Goal: Task Accomplishment & Management: Complete application form

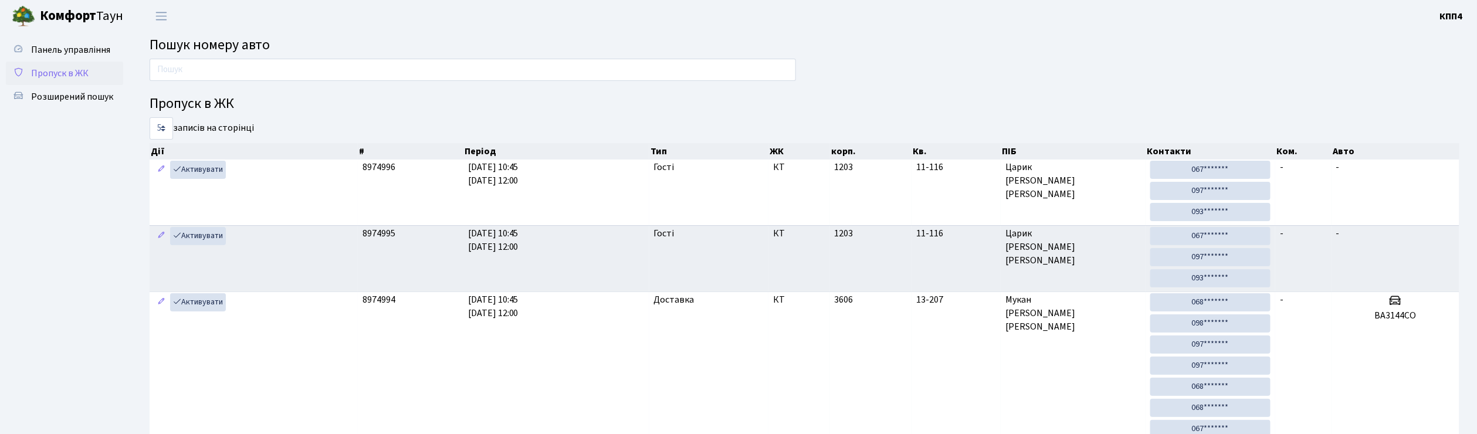
click at [69, 73] on span "Пропуск в ЖК" at bounding box center [60, 73] width 58 height 13
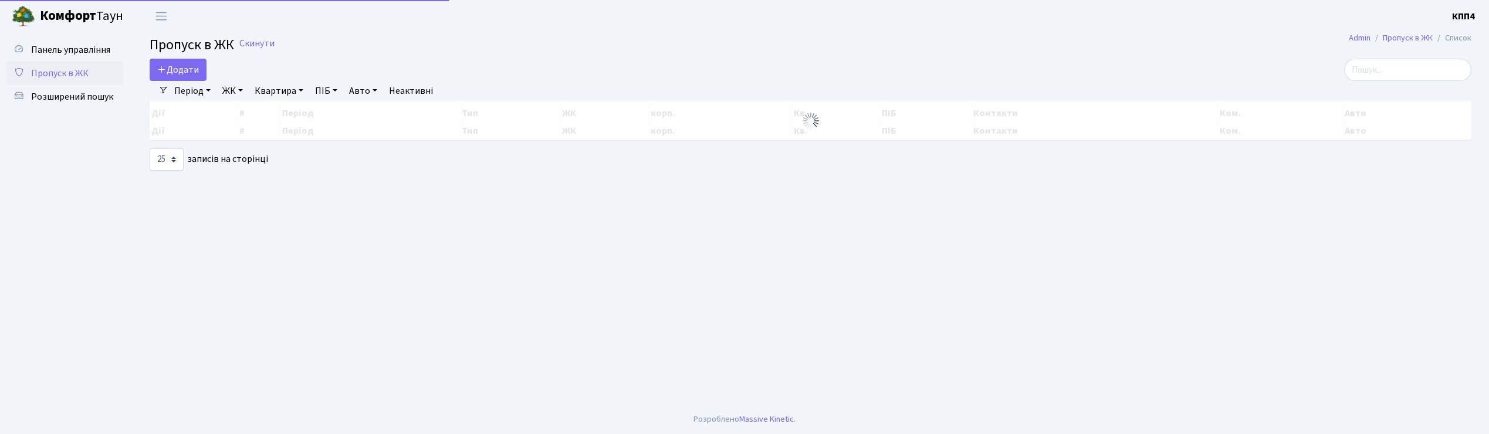
select select "25"
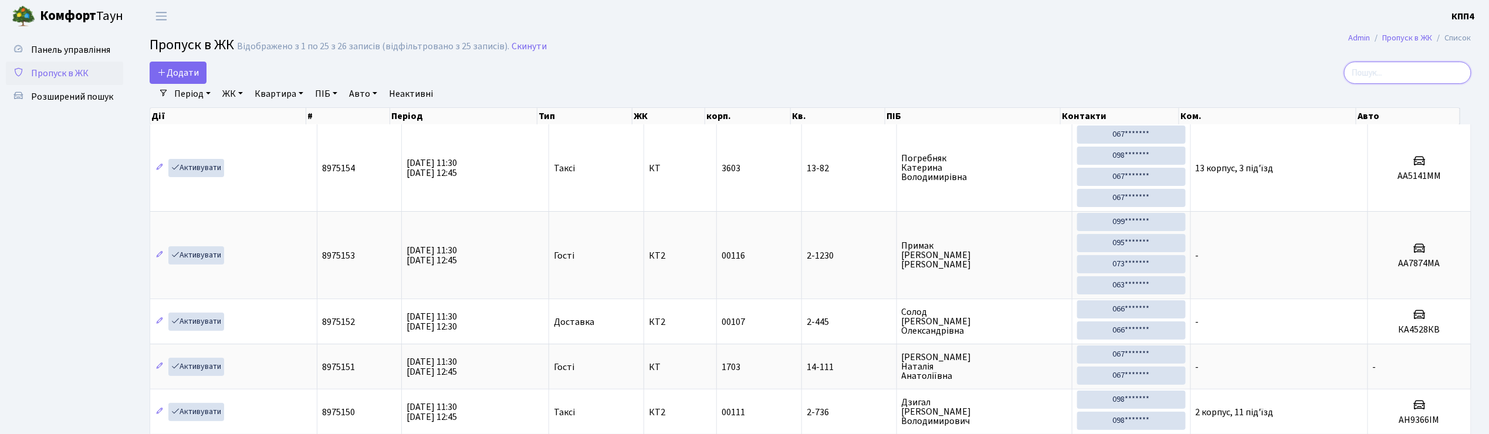
click at [1400, 80] on input "search" at bounding box center [1407, 73] width 127 height 22
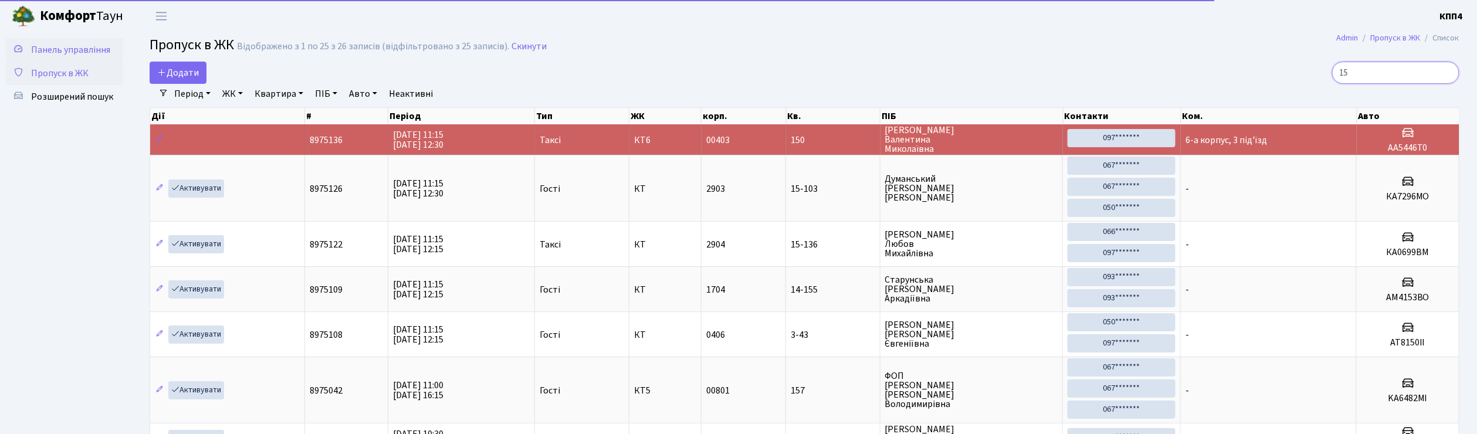
type input "15"
click at [59, 53] on span "Панель управління" at bounding box center [70, 49] width 79 height 13
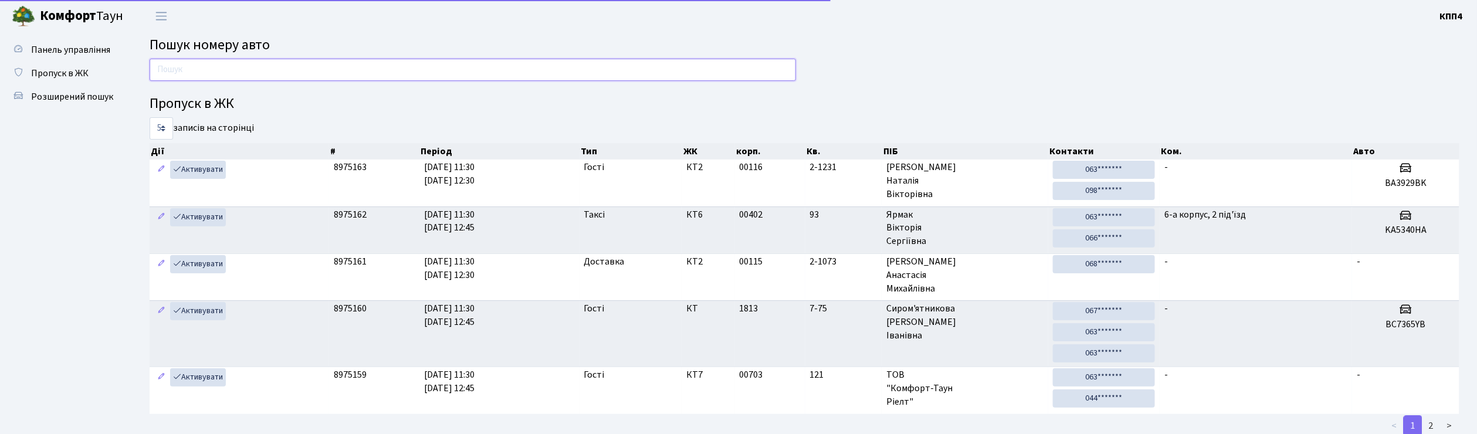
click at [198, 66] on input "text" at bounding box center [473, 70] width 647 height 22
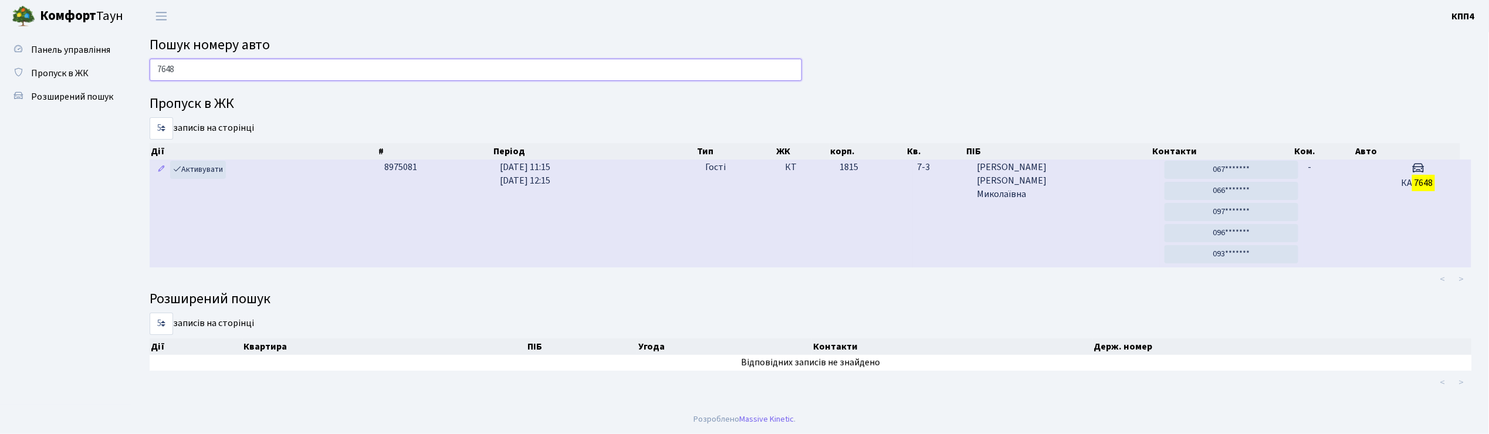
type input "7648"
click at [1113, 192] on span "Александрова Тереза Миколаївна" at bounding box center [1066, 181] width 178 height 40
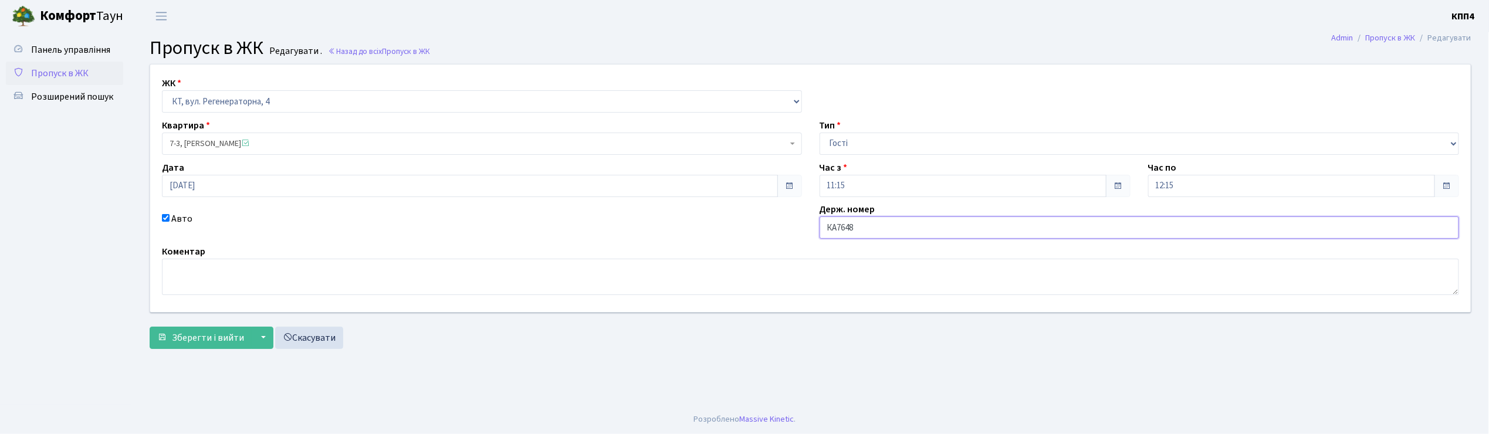
click at [885, 226] on input "КА7648" at bounding box center [1140, 228] width 640 height 22
type input "КА7648КІ"
click at [200, 334] on span "Зберегти і вийти" at bounding box center [208, 338] width 72 height 13
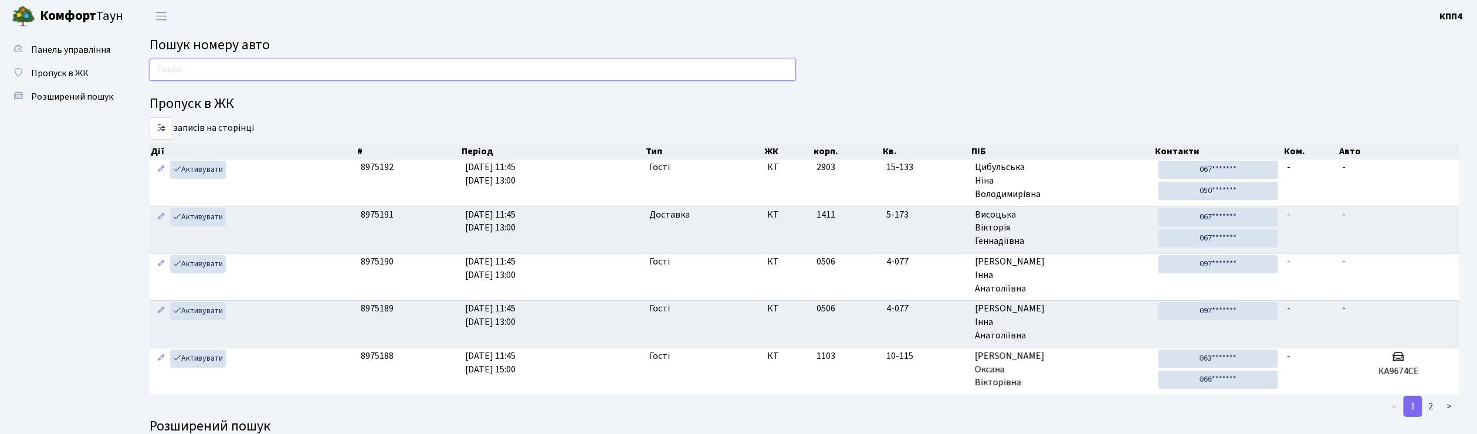
click at [187, 73] on input "text" at bounding box center [473, 70] width 647 height 22
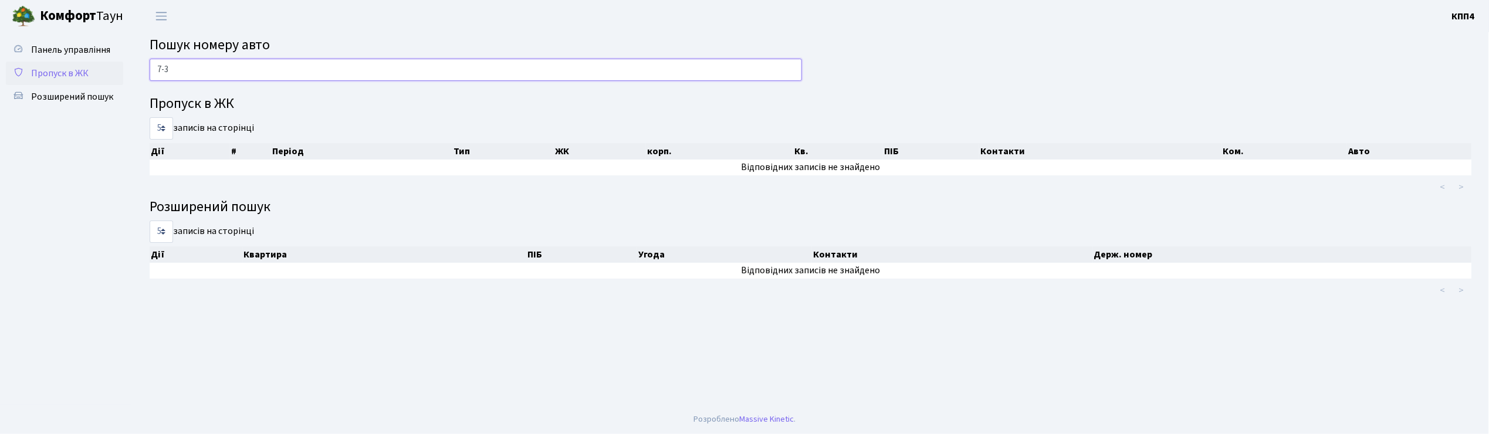
type input "7-3"
click at [75, 76] on span "Пропуск в ЖК" at bounding box center [60, 73] width 58 height 13
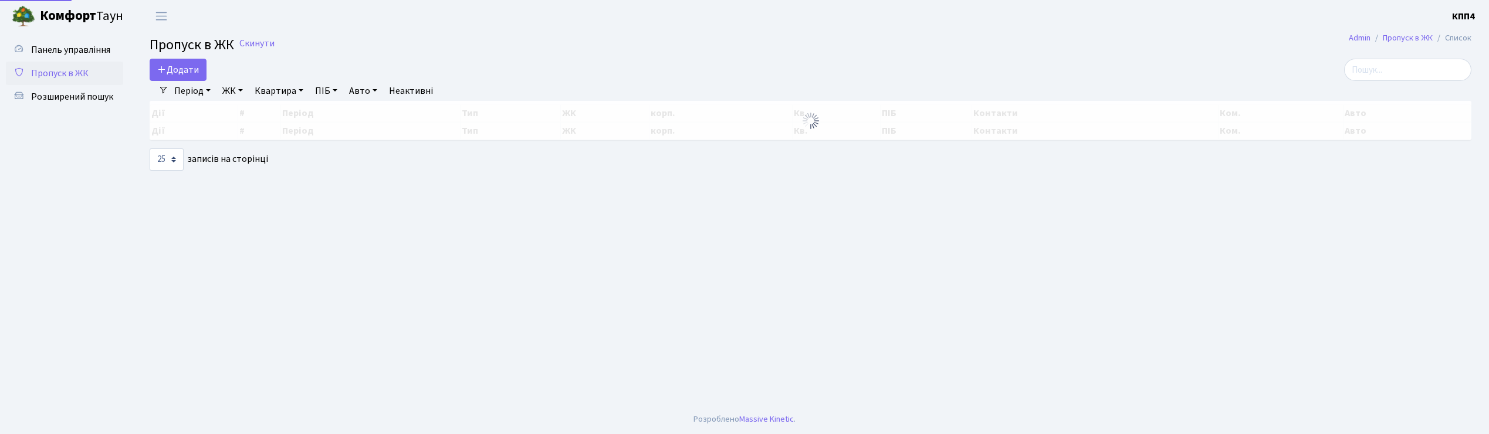
select select "25"
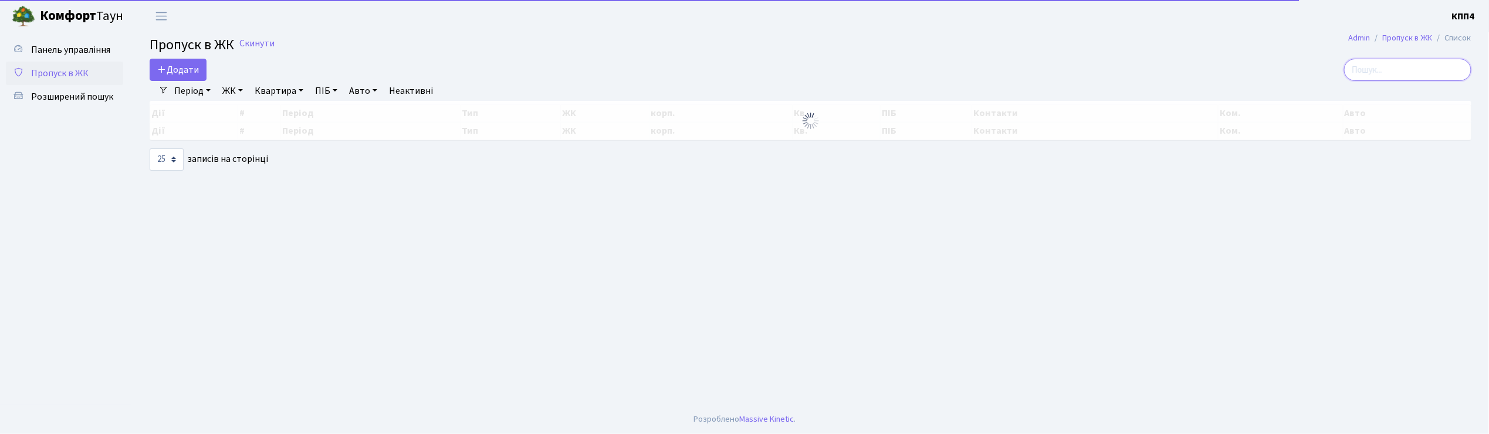
click at [1425, 71] on input "search" at bounding box center [1407, 70] width 127 height 22
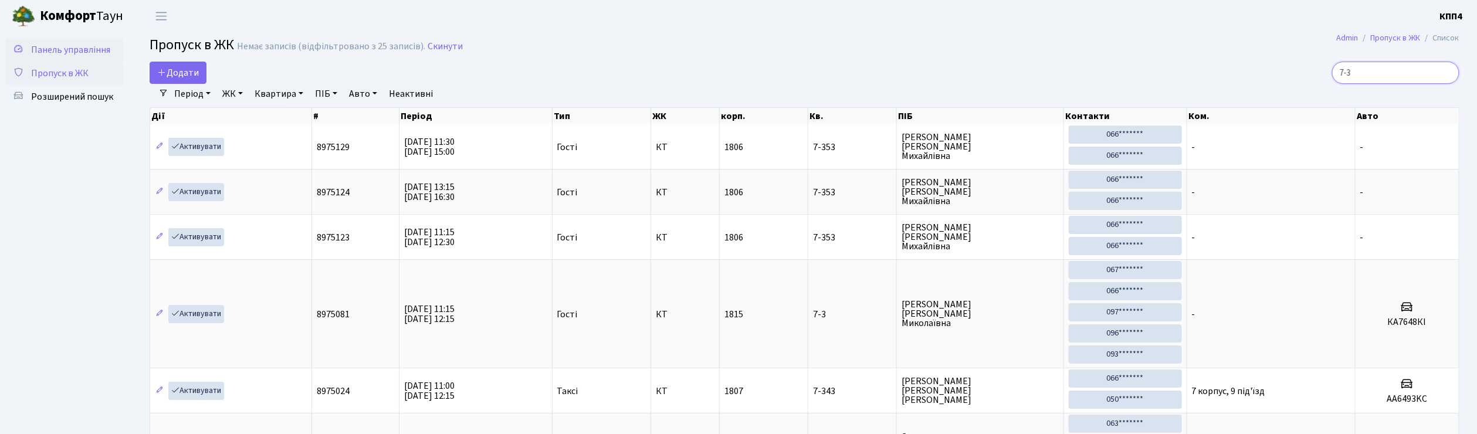
type input "7-3"
click at [60, 45] on span "Панель управління" at bounding box center [70, 49] width 79 height 13
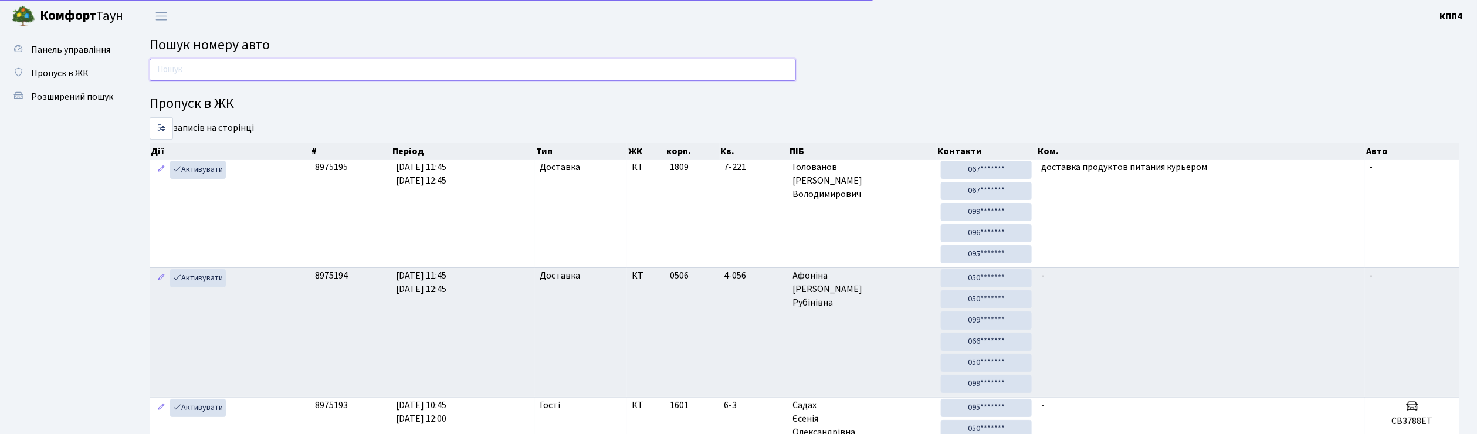
drag, startPoint x: 0, startPoint y: 0, endPoint x: 207, endPoint y: 70, distance: 218.2
click at [207, 70] on input "text" at bounding box center [473, 70] width 647 height 22
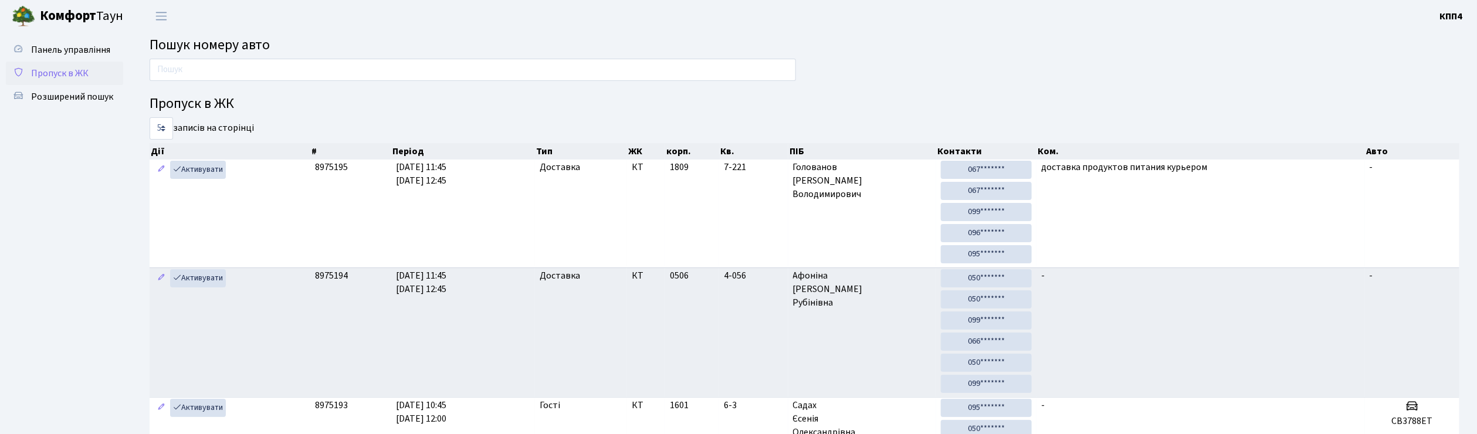
click at [81, 75] on span "Пропуск в ЖК" at bounding box center [60, 73] width 58 height 13
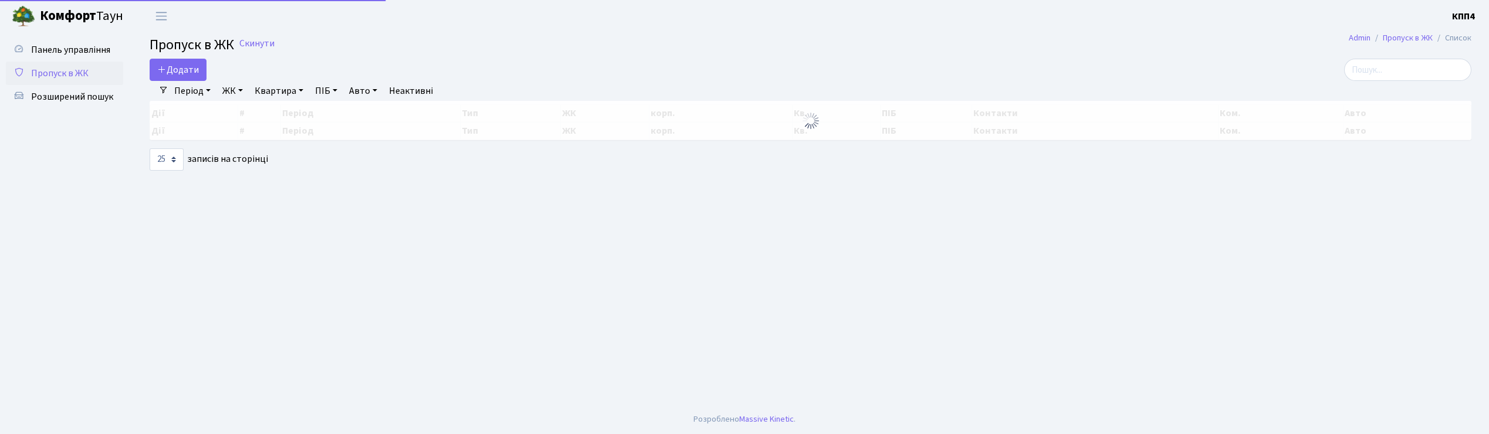
select select "25"
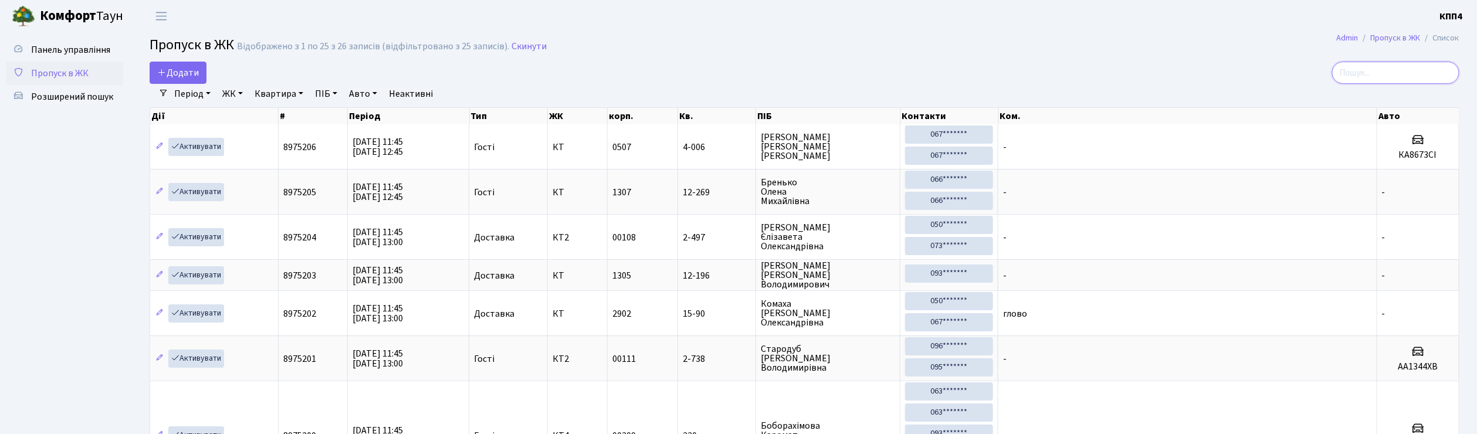
click at [1388, 73] on input "search" at bounding box center [1396, 73] width 127 height 22
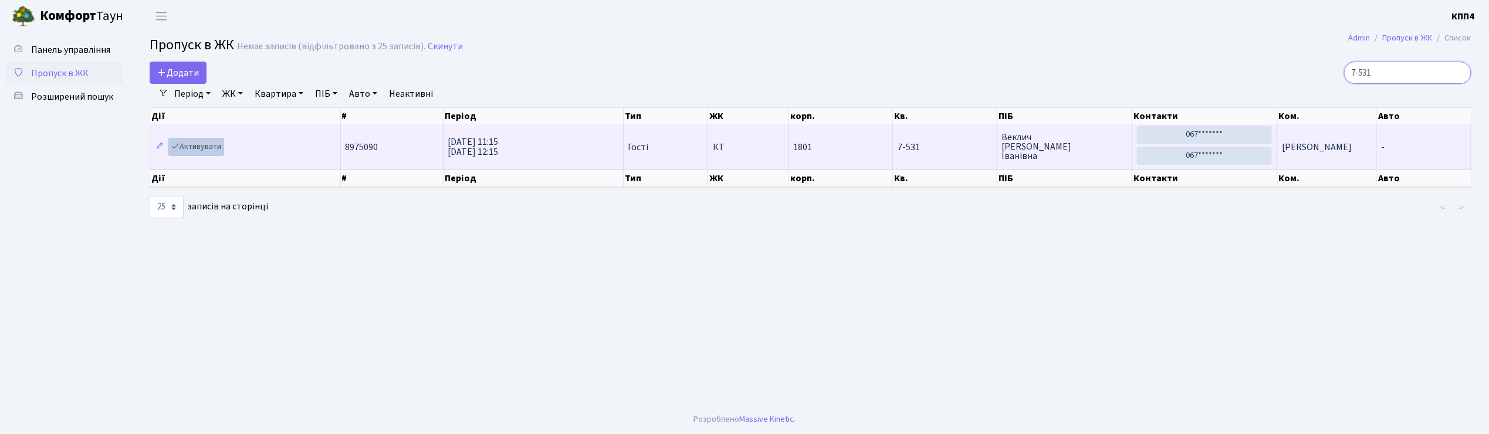
type input "7-531"
click at [195, 148] on link "Активувати" at bounding box center [196, 147] width 56 height 18
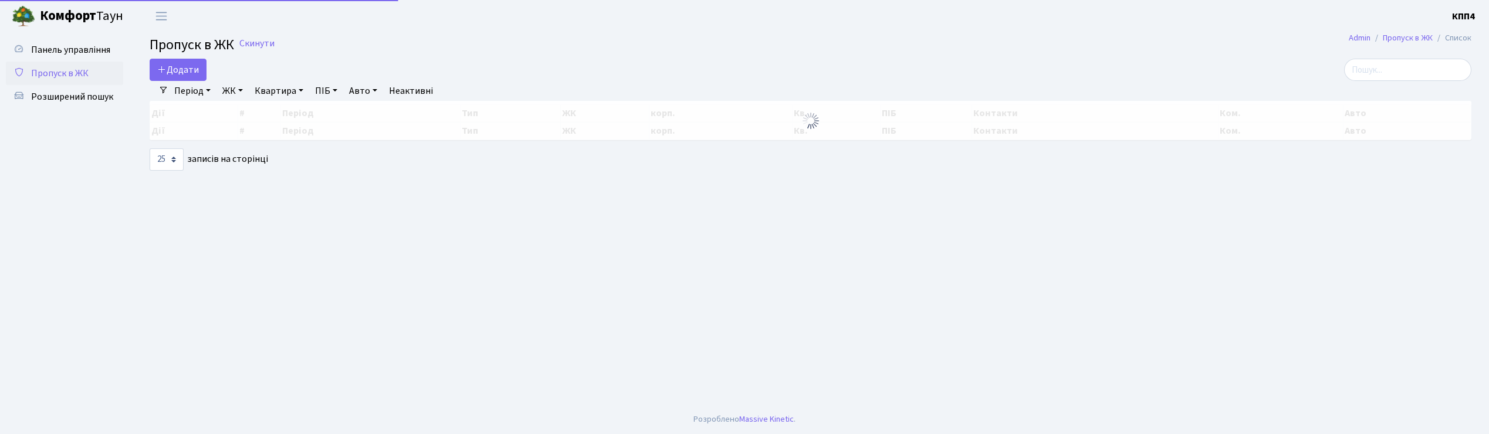
select select "25"
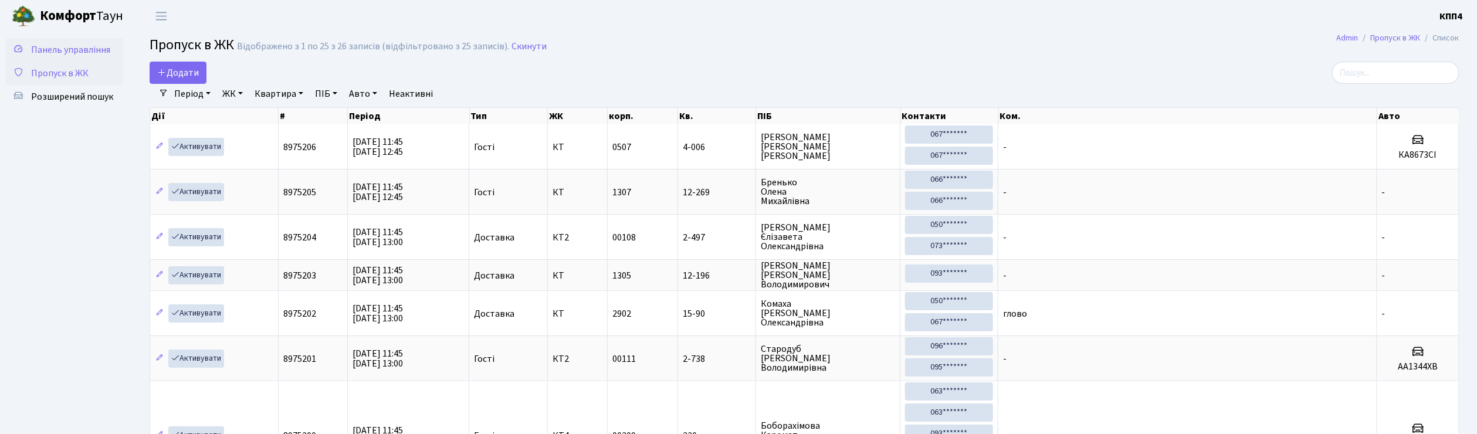
click at [97, 55] on span "Панель управління" at bounding box center [70, 49] width 79 height 13
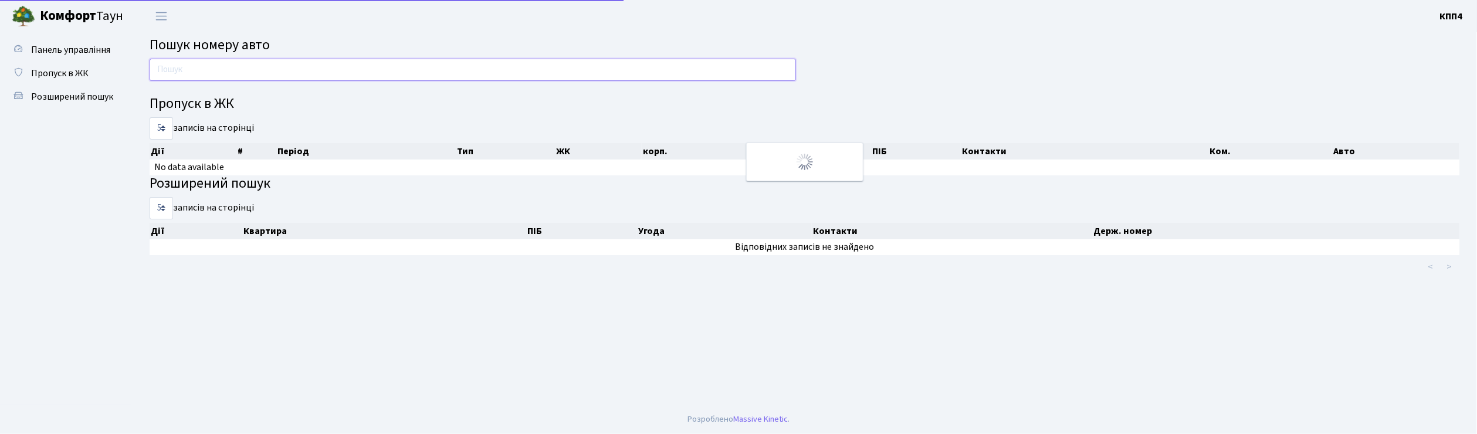
drag, startPoint x: 0, startPoint y: 0, endPoint x: 196, endPoint y: 78, distance: 210.9
click at [196, 78] on input "text" at bounding box center [473, 70] width 647 height 22
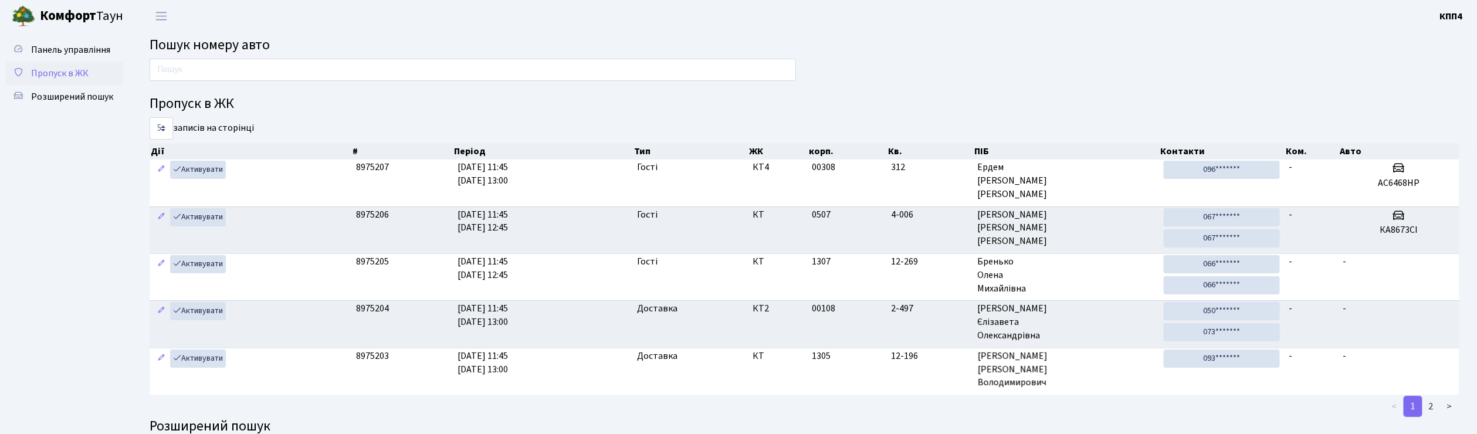
click at [75, 73] on span "Пропуск в ЖК" at bounding box center [60, 73] width 58 height 13
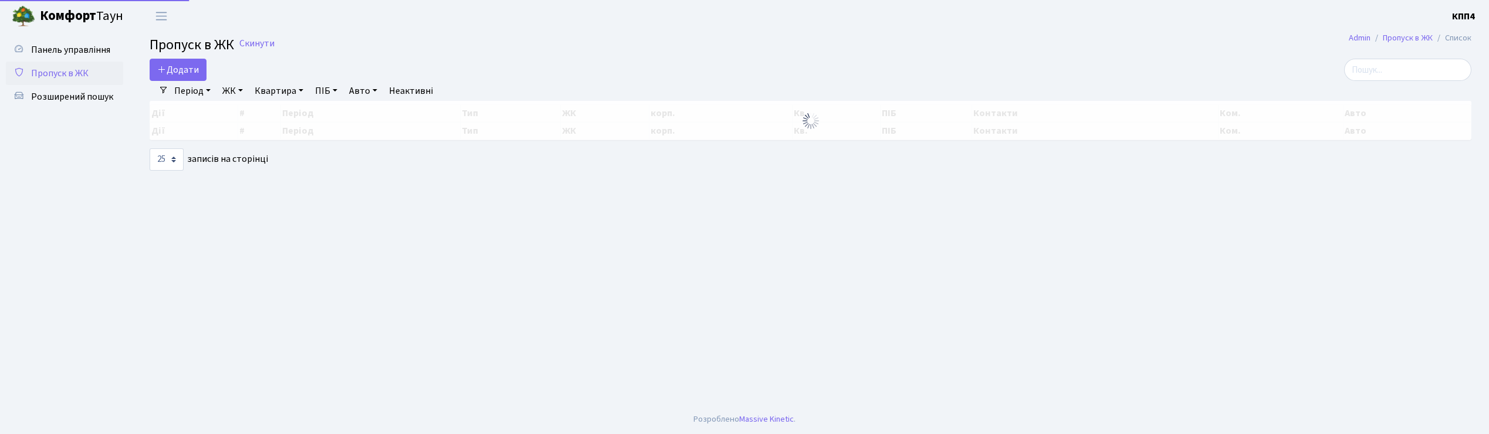
select select "25"
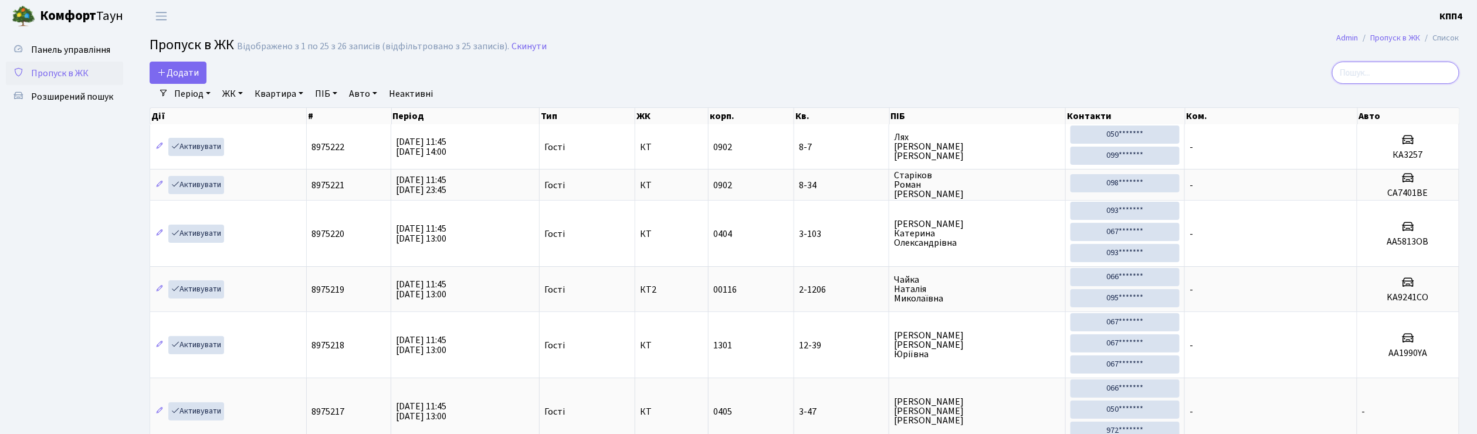
click at [1401, 74] on input "search" at bounding box center [1396, 73] width 127 height 22
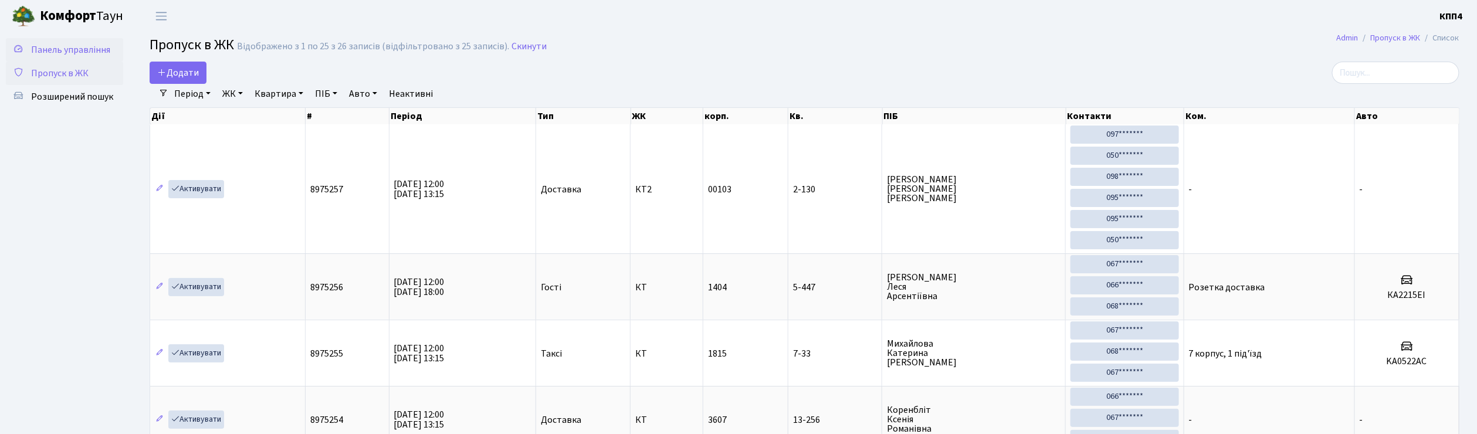
click at [88, 60] on link "Панель управління" at bounding box center [64, 49] width 117 height 23
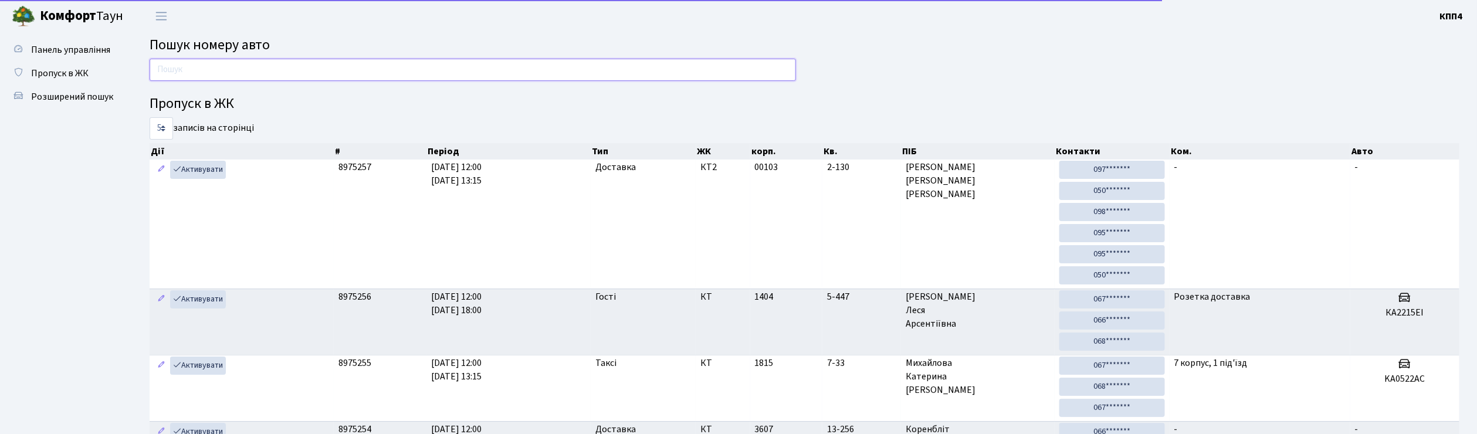
click at [187, 72] on input "text" at bounding box center [473, 70] width 647 height 22
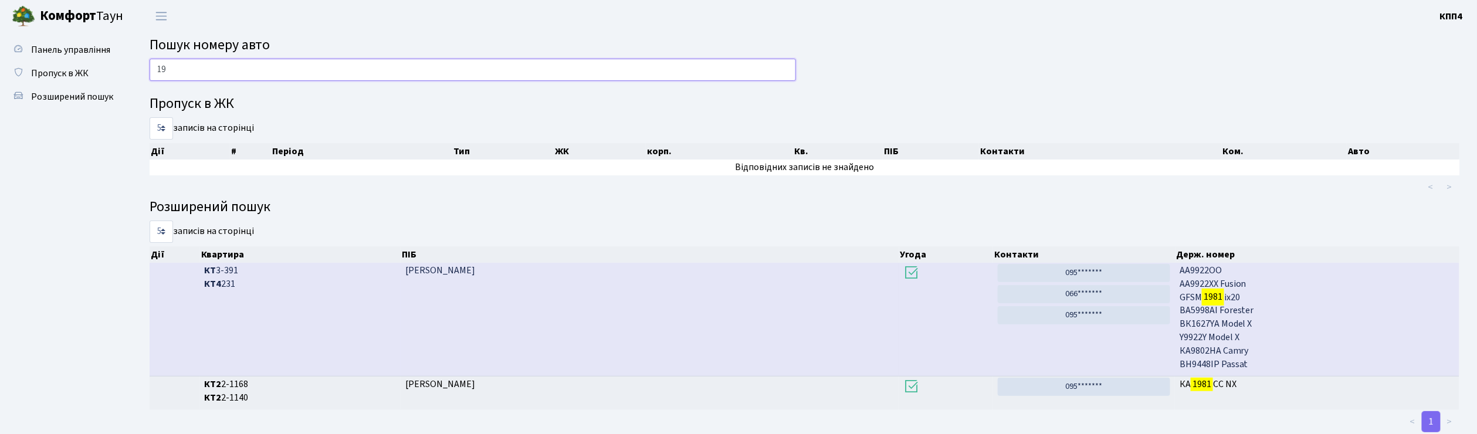
type input "1"
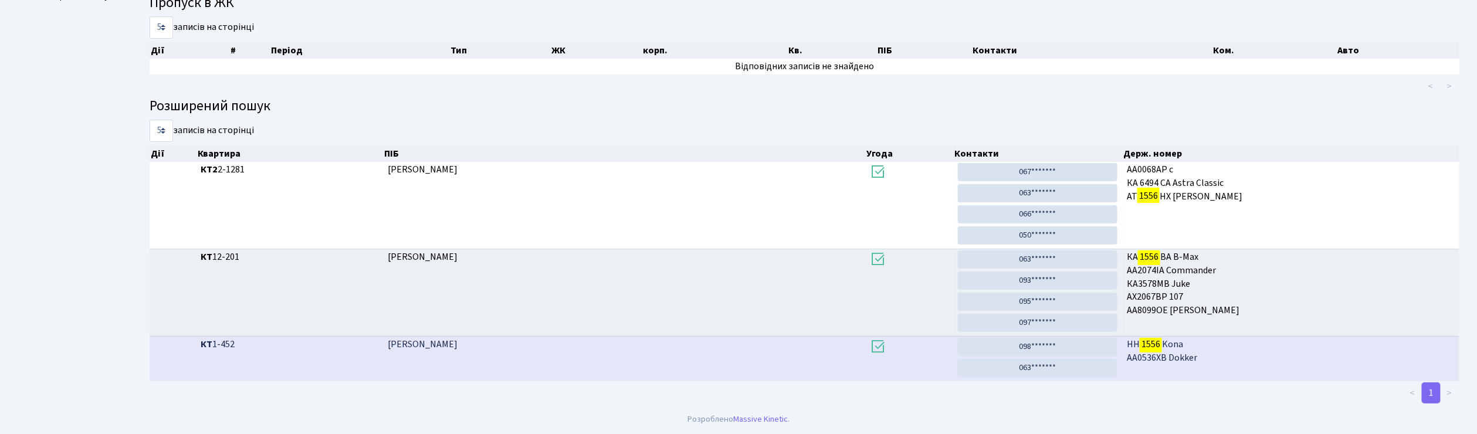
scroll to position [63, 0]
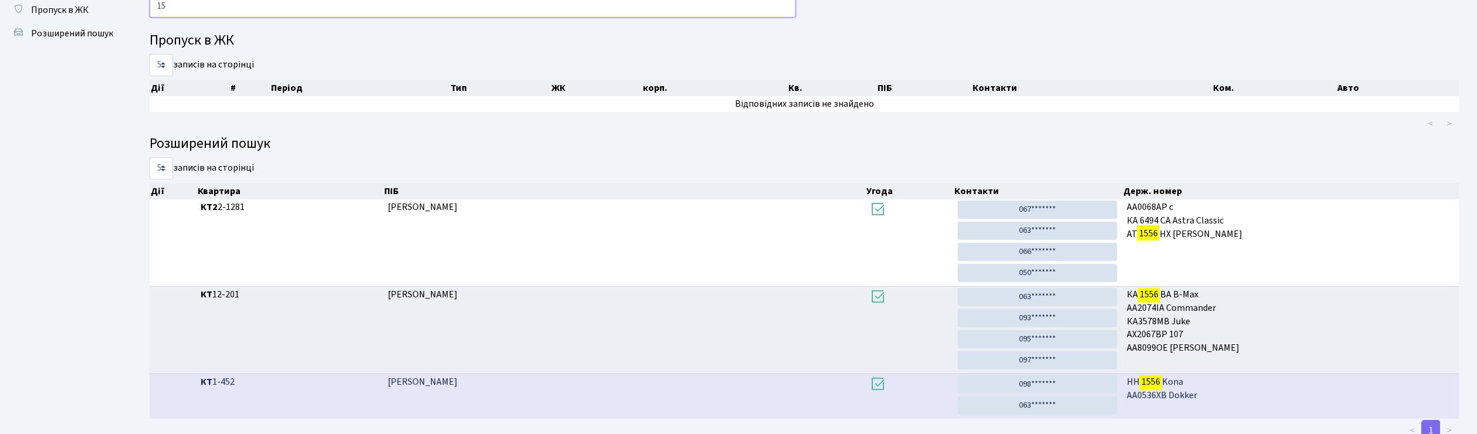
type input "1"
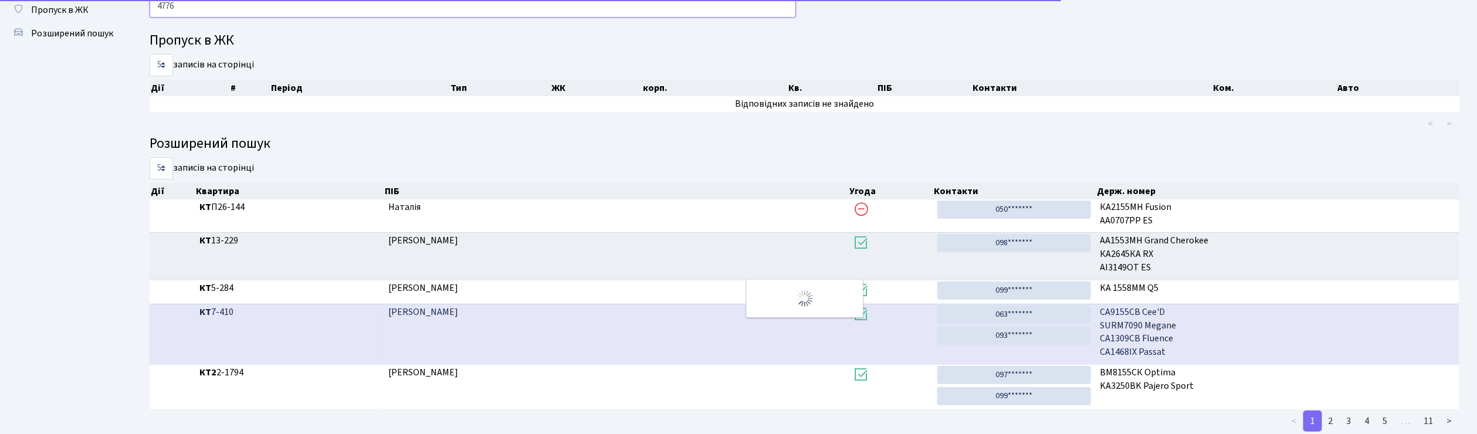
scroll to position [15, 0]
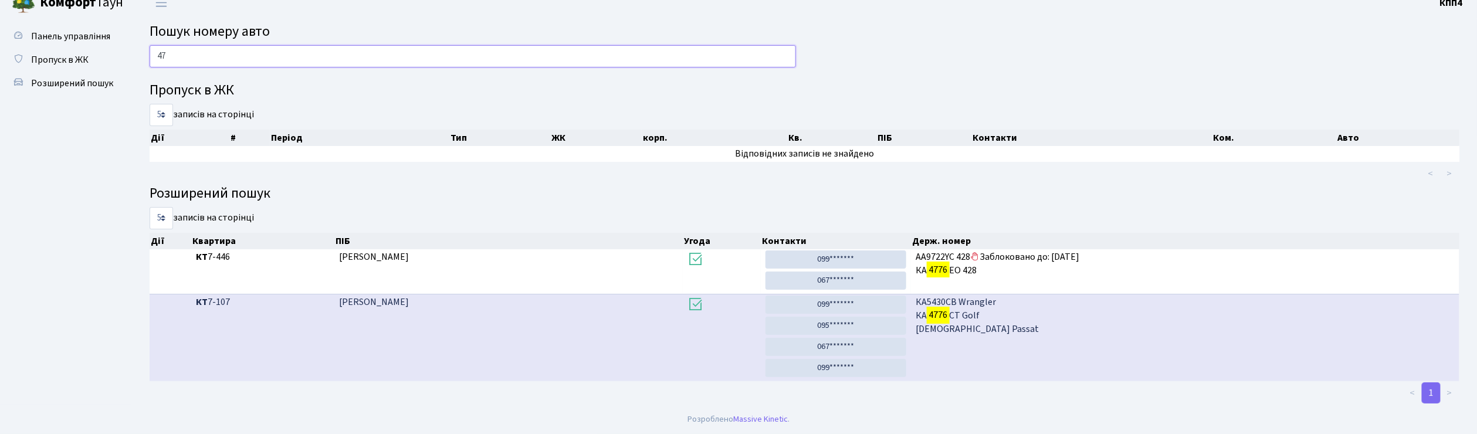
type input "4"
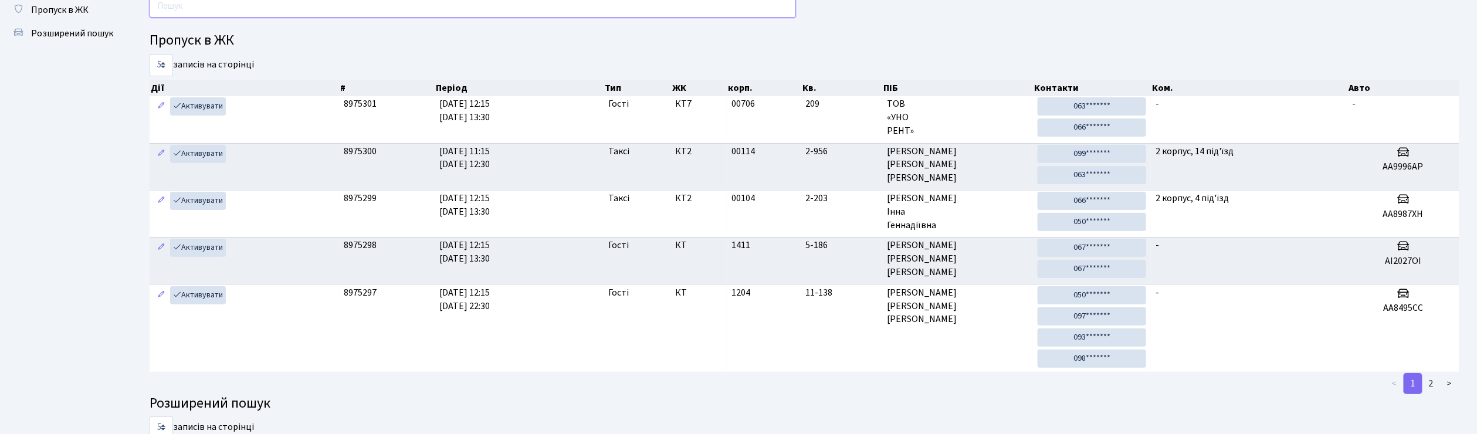
scroll to position [0, 0]
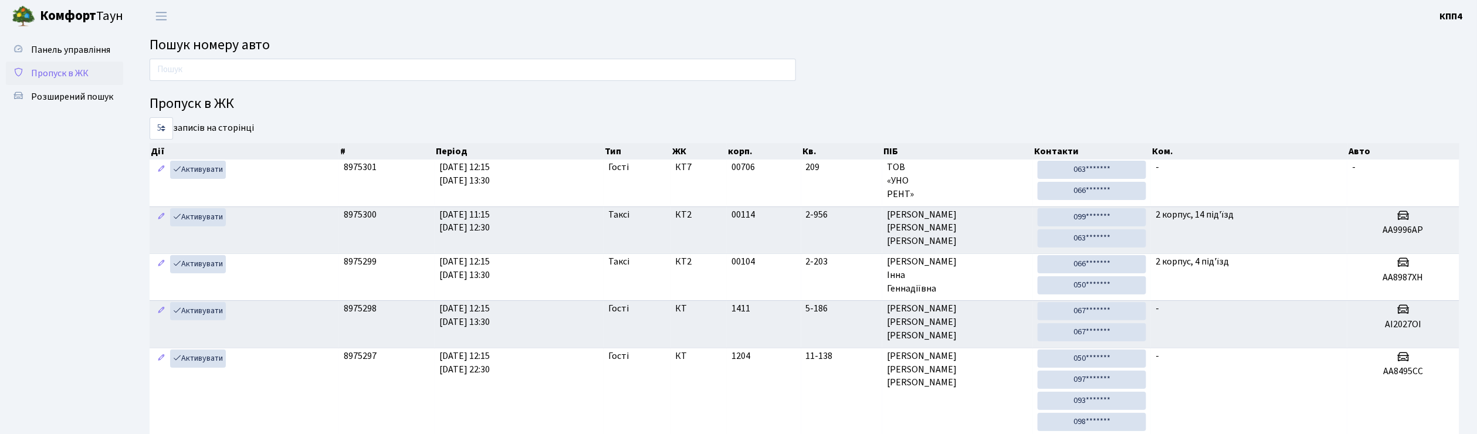
click at [60, 78] on span "Пропуск в ЖК" at bounding box center [60, 73] width 58 height 13
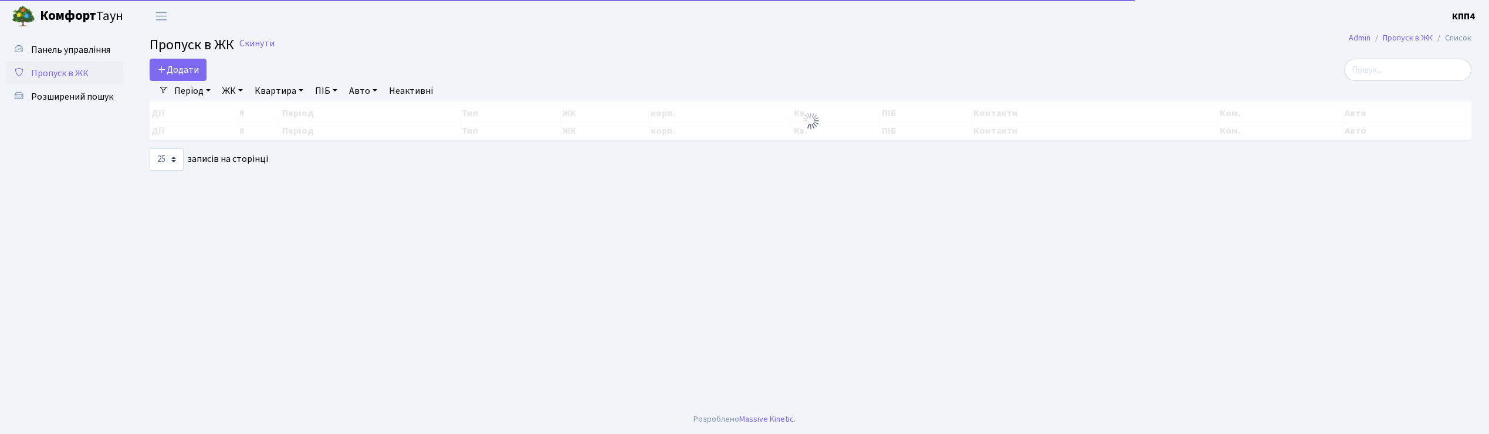
select select "25"
click at [1411, 75] on input "search" at bounding box center [1407, 70] width 127 height 22
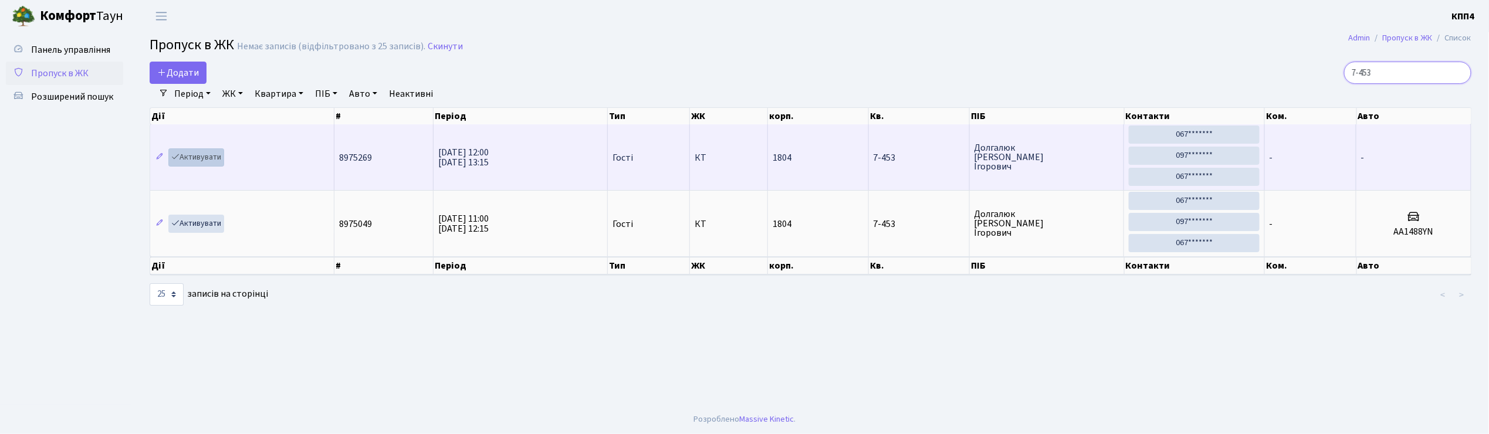
type input "7-453"
click at [183, 158] on link "Активувати" at bounding box center [196, 157] width 56 height 18
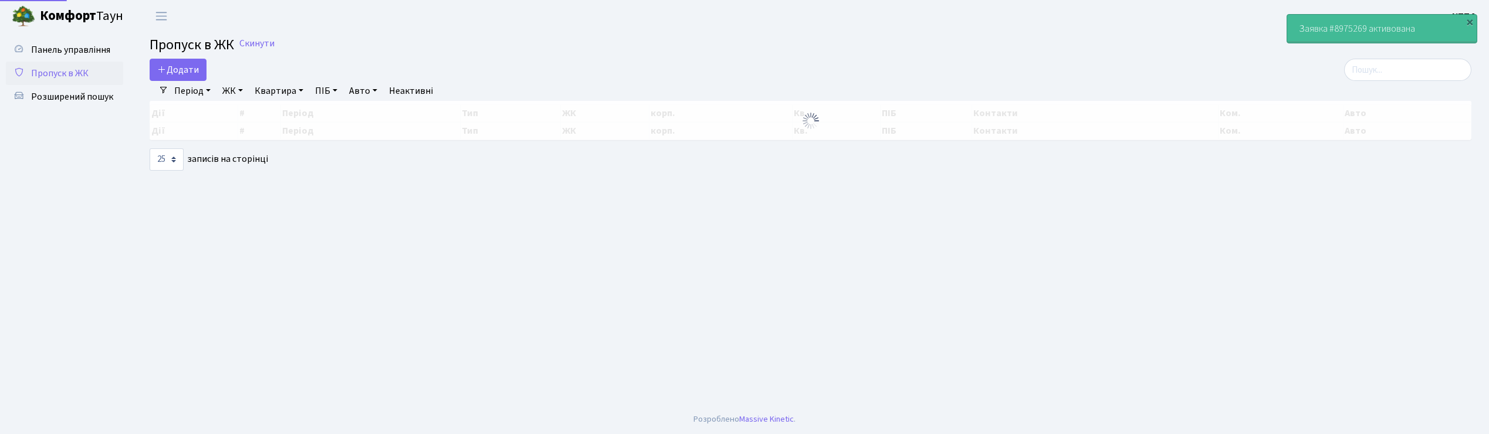
select select "25"
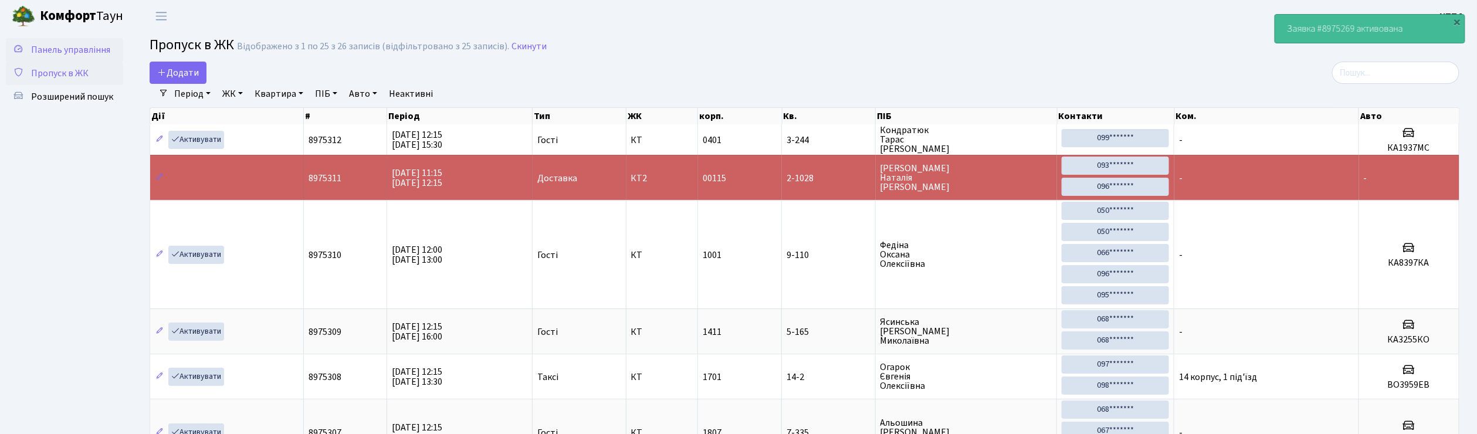
click at [85, 43] on span "Панель управління" at bounding box center [70, 49] width 79 height 13
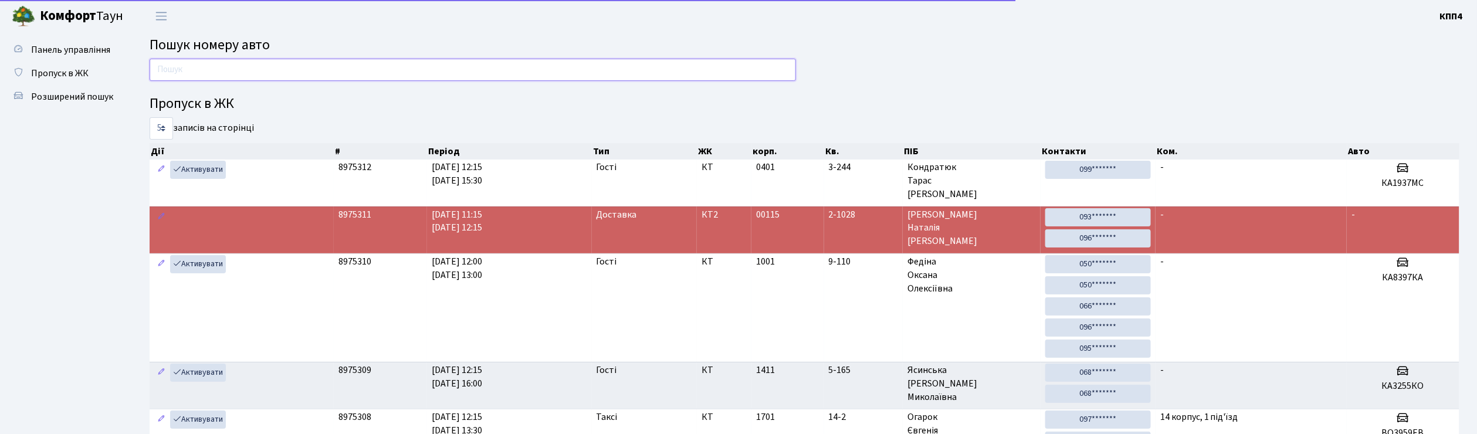
drag, startPoint x: 0, startPoint y: 0, endPoint x: 235, endPoint y: 60, distance: 242.2
click at [235, 60] on input "text" at bounding box center [473, 70] width 647 height 22
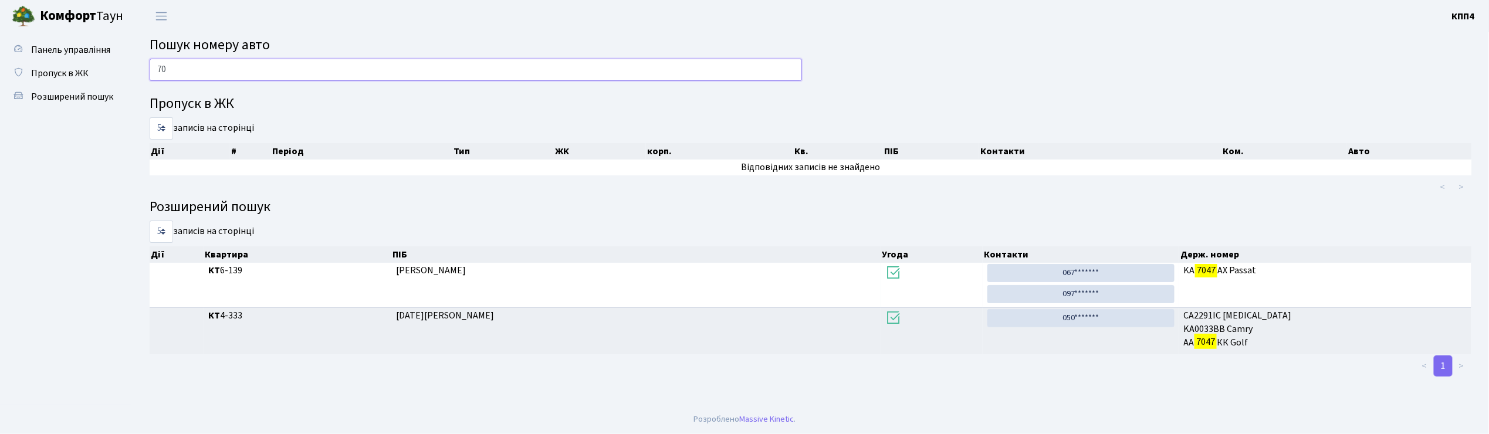
type input "7"
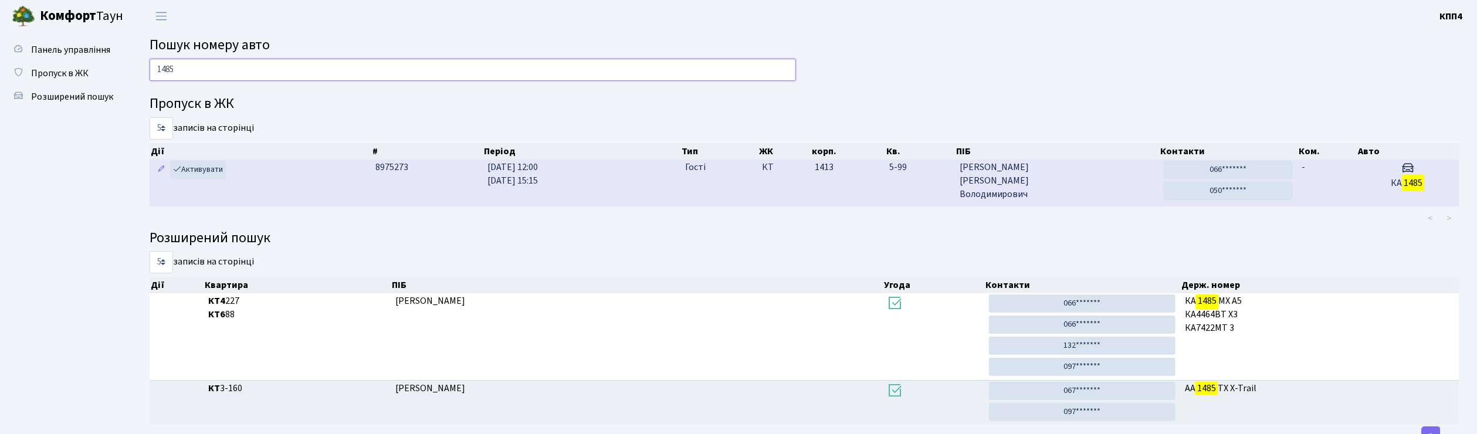
type input "1485"
click at [1076, 185] on span "[PERSON_NAME]" at bounding box center [1057, 181] width 195 height 40
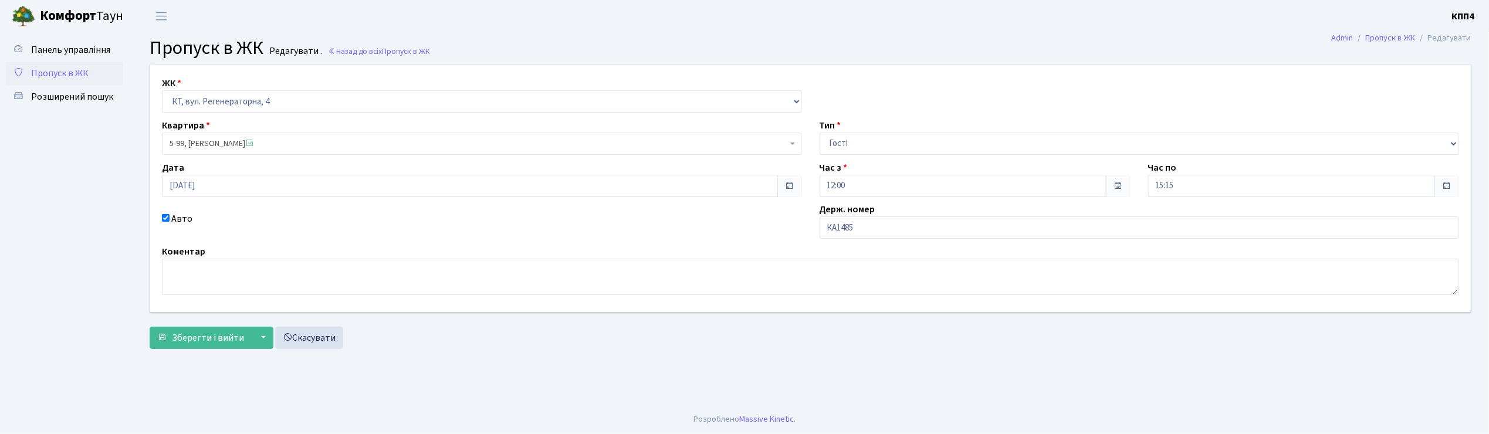
click at [894, 239] on div "ЖК - КТ, вул. Регенераторна, 4 КТ2, просп. Соборності, 17 КТ3, вул. Березнева, …" at bounding box center [810, 189] width 1338 height 248
click at [881, 226] on input "КА1485" at bounding box center [1140, 228] width 640 height 22
type input "КА1485НХ"
click at [209, 336] on span "Зберегти і вийти" at bounding box center [208, 338] width 72 height 13
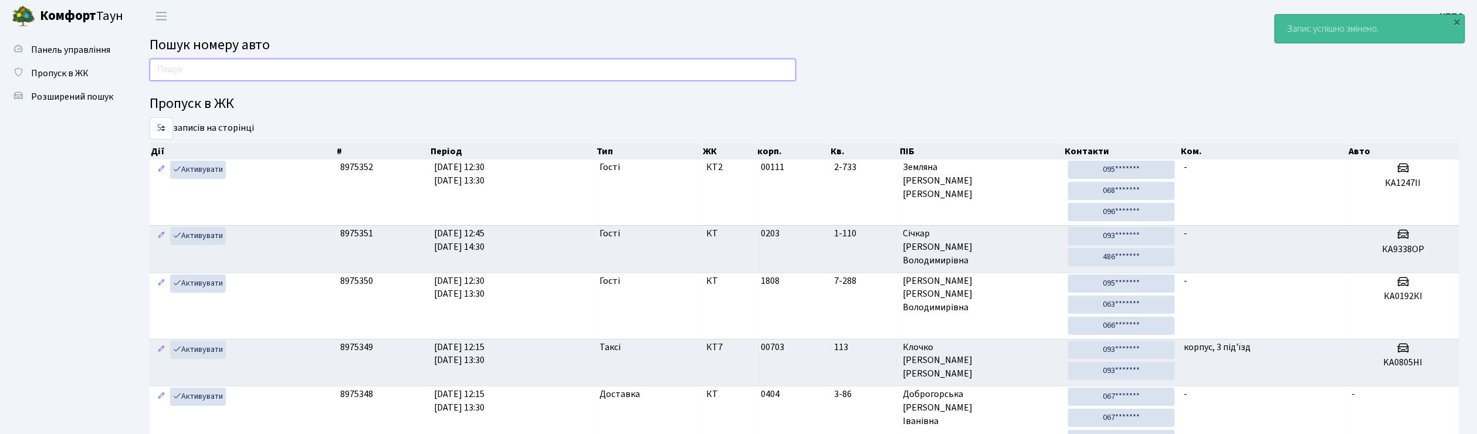
click at [207, 69] on input "text" at bounding box center [473, 70] width 647 height 22
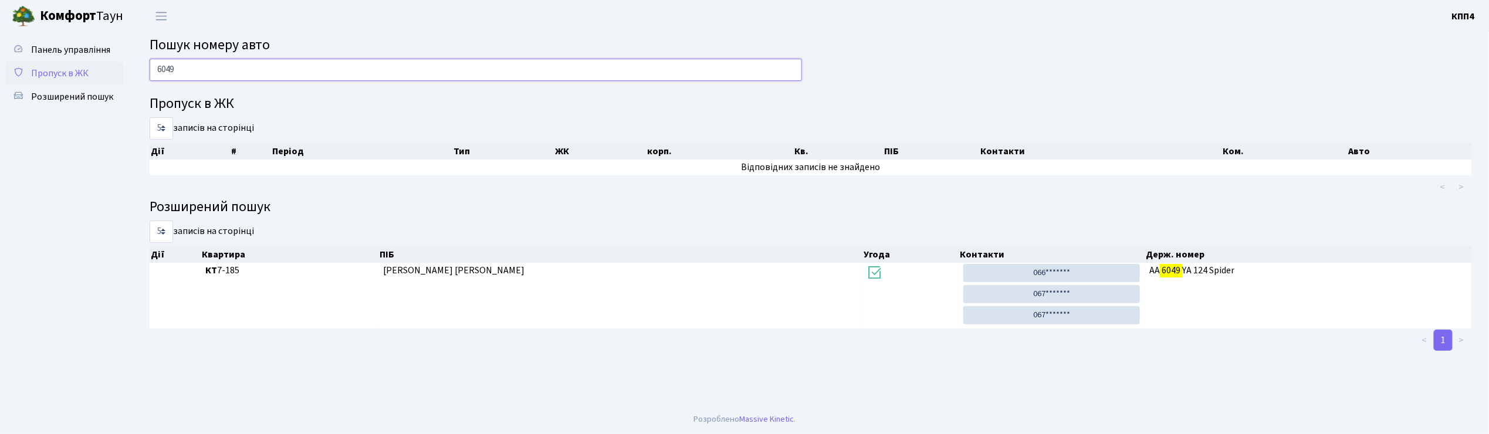
type input "6049"
click at [68, 73] on span "Пропуск в ЖК" at bounding box center [60, 73] width 58 height 13
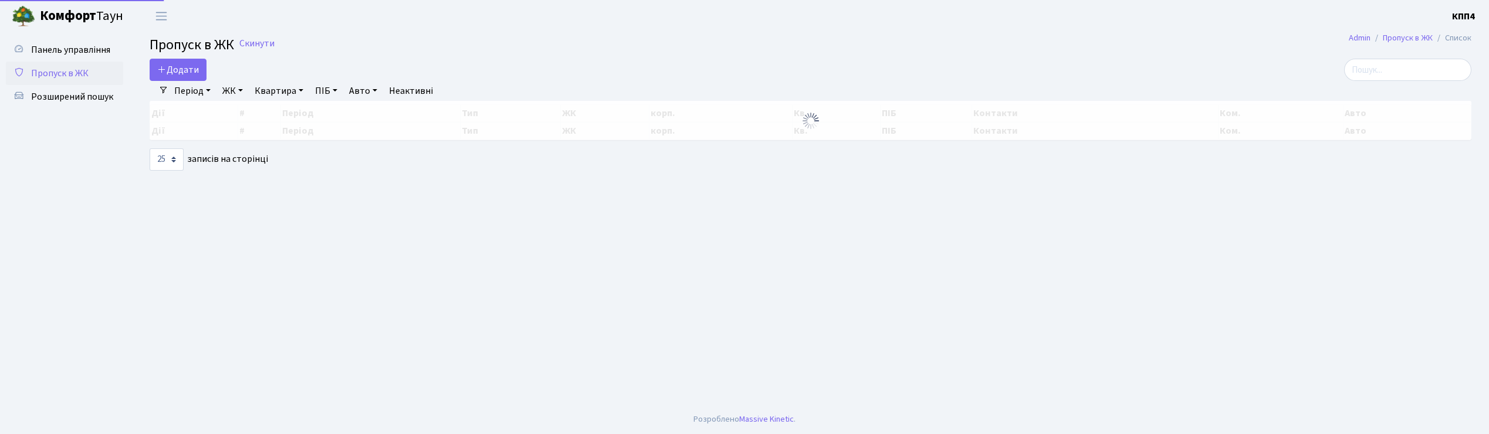
select select "25"
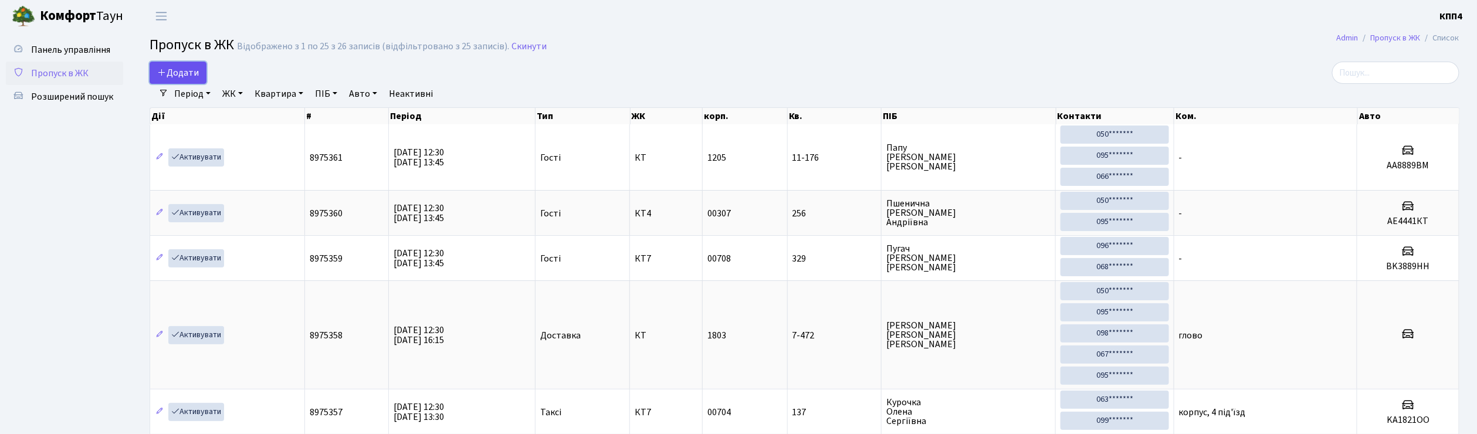
click at [172, 73] on span "Додати" at bounding box center [178, 72] width 42 height 13
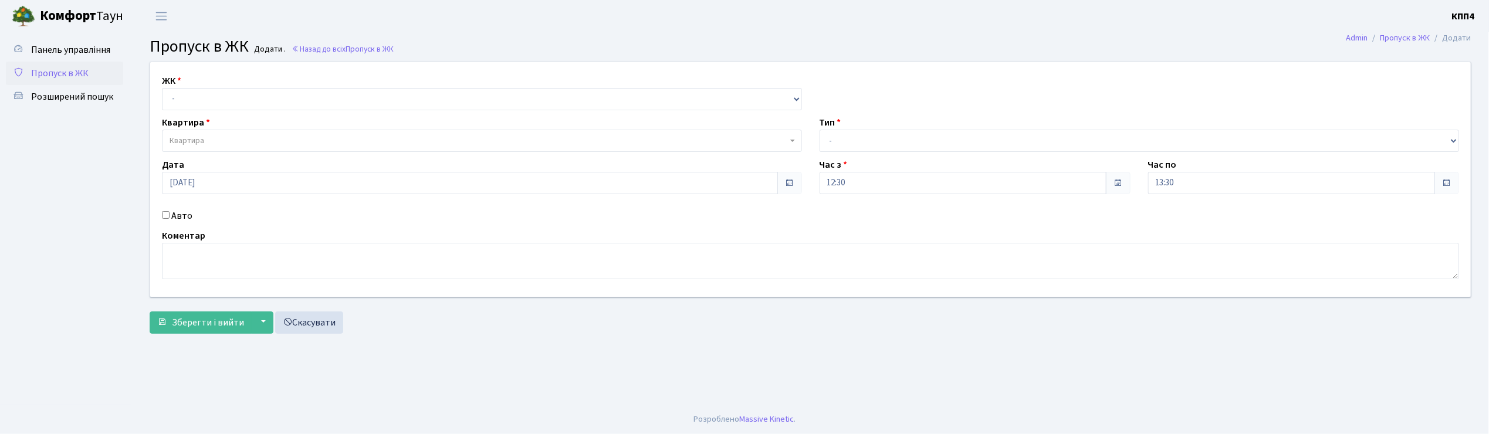
click at [165, 216] on input "Авто" at bounding box center [166, 215] width 8 height 8
checkbox input "true"
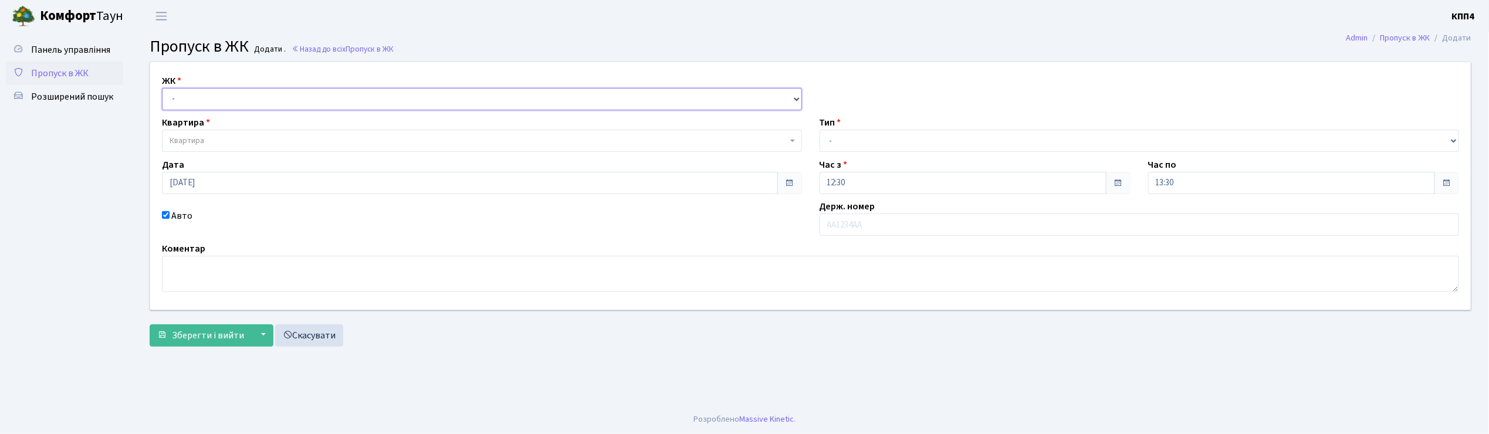
click at [192, 99] on select "- КТ, вул. Регенераторна, 4 КТ2, просп. [STREET_ADDRESS] [STREET_ADDRESS] [PERS…" at bounding box center [482, 99] width 640 height 22
select select "271"
click at [162, 88] on select "- КТ, вул. Регенераторна, 4 КТ2, просп. [STREET_ADDRESS] [STREET_ADDRESS] [PERS…" at bounding box center [482, 99] width 640 height 22
select select
click at [200, 141] on span "Квартира" at bounding box center [187, 141] width 35 height 12
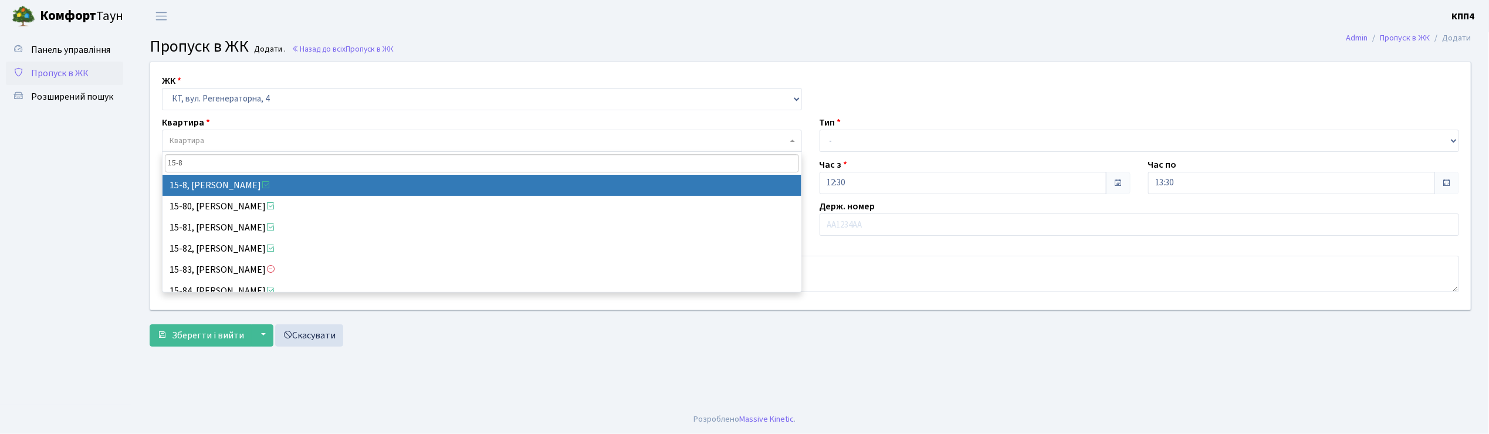
type input "15-8"
select select "8783"
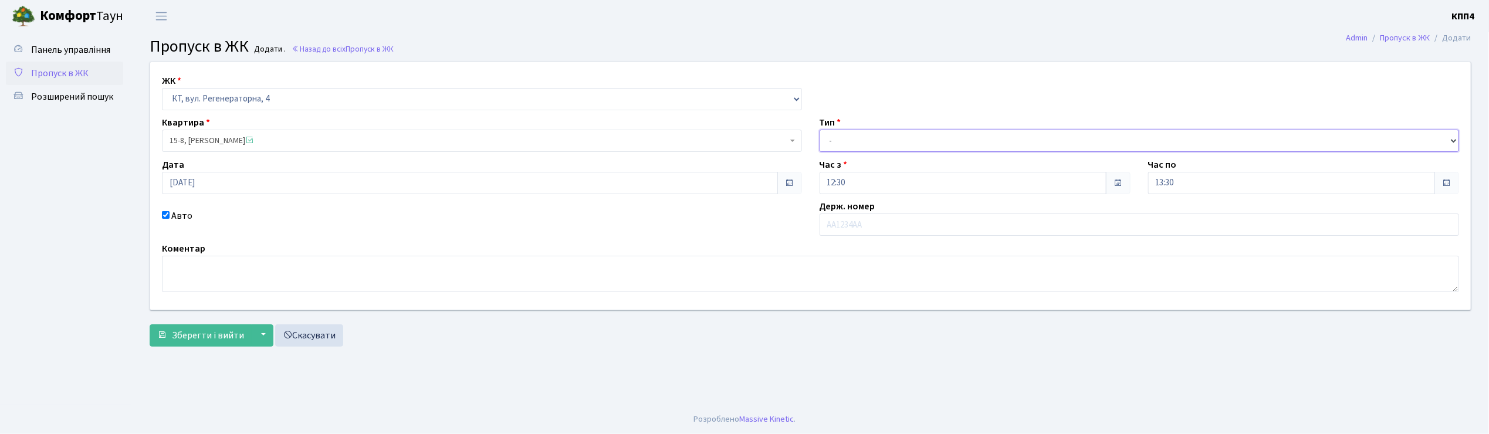
click at [851, 144] on select "- Доставка Таксі Гості Сервіс" at bounding box center [1140, 141] width 640 height 22
select select "3"
click at [820, 130] on select "- Доставка Таксі Гості Сервіс" at bounding box center [1140, 141] width 640 height 22
click at [197, 336] on span "Зберегти і вийти" at bounding box center [208, 335] width 72 height 13
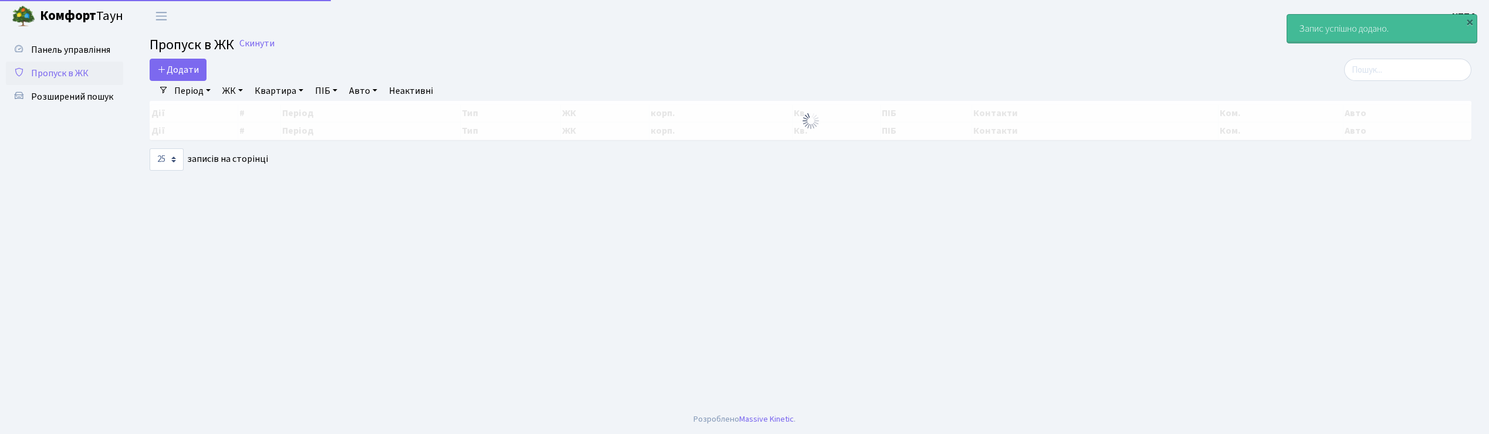
select select "25"
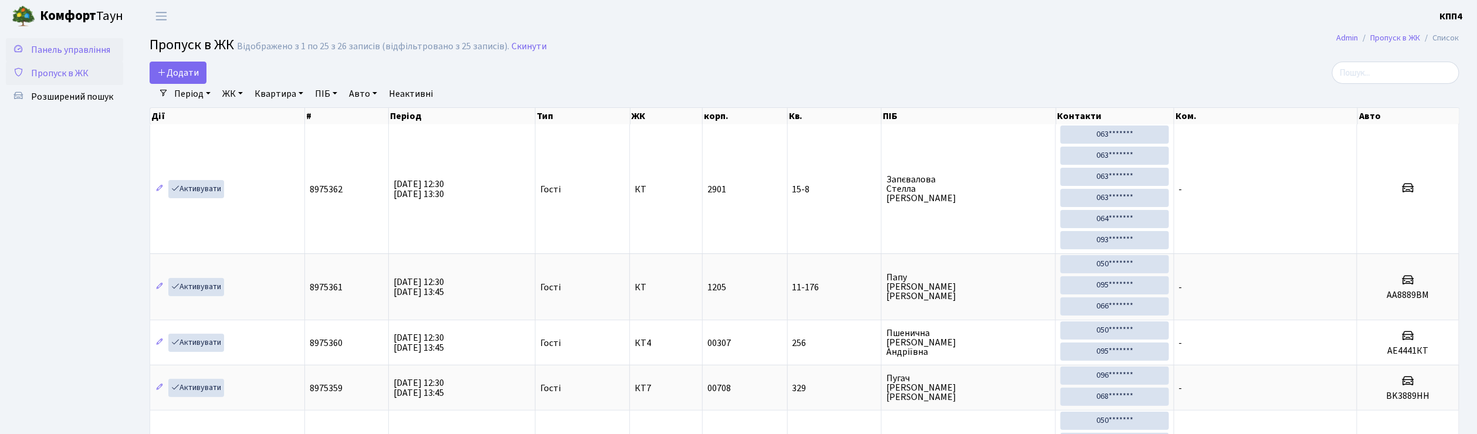
click at [99, 49] on span "Панель управління" at bounding box center [70, 49] width 79 height 13
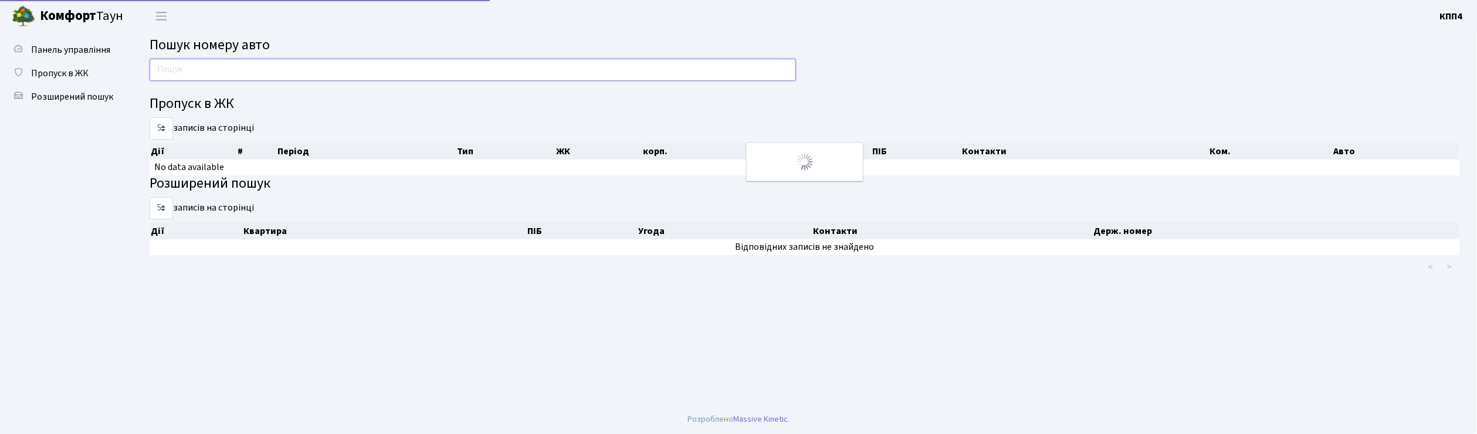
click at [202, 70] on input "text" at bounding box center [473, 70] width 647 height 22
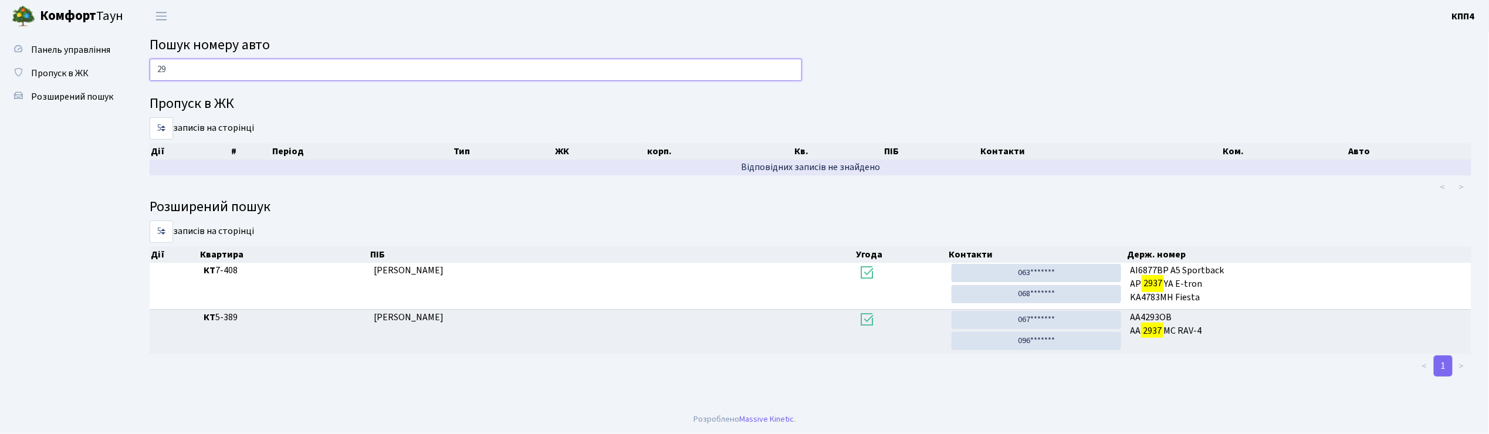
type input "2"
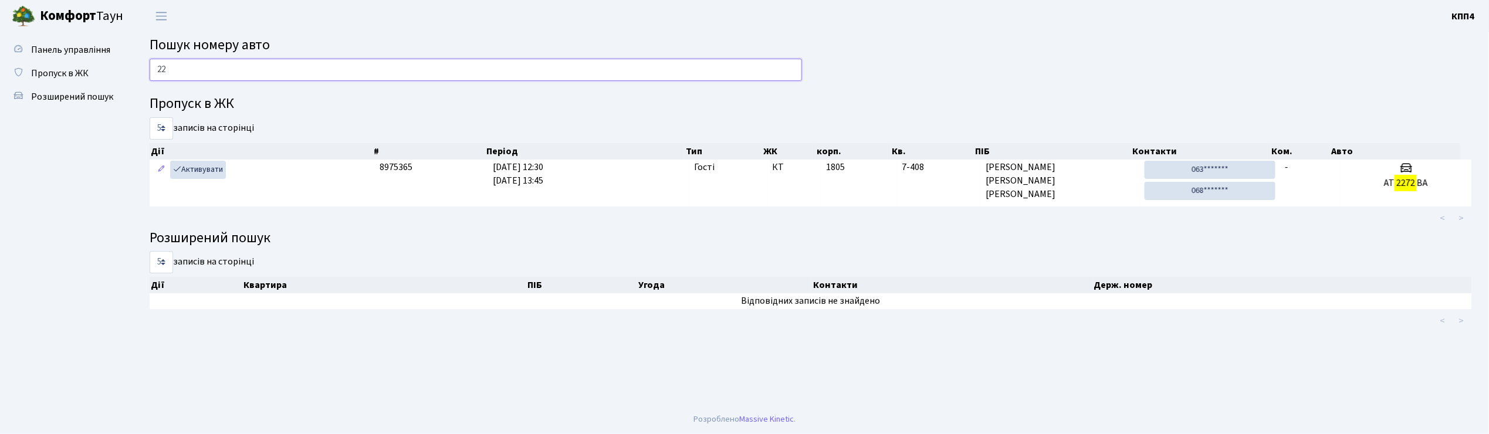
type input "2"
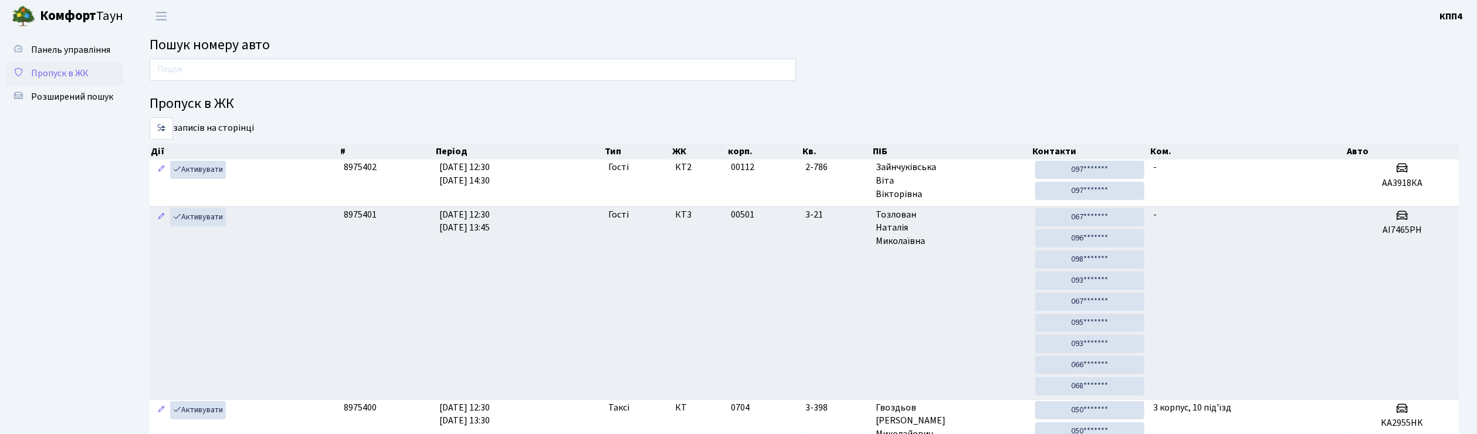
click at [59, 76] on span "Пропуск в ЖК" at bounding box center [60, 73] width 58 height 13
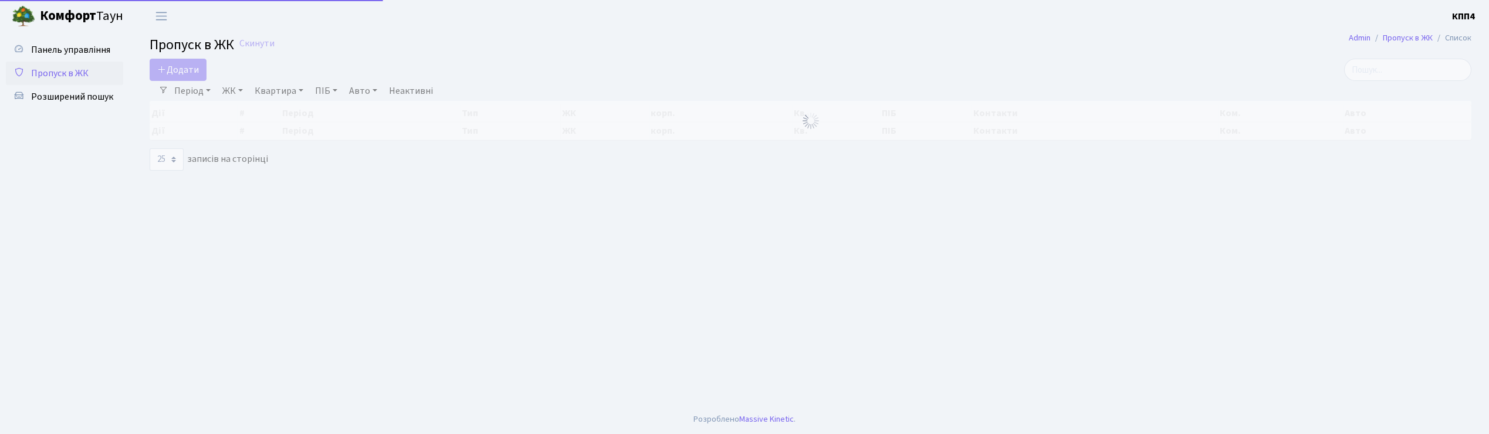
select select "25"
click at [173, 71] on span "Додати" at bounding box center [178, 69] width 42 height 13
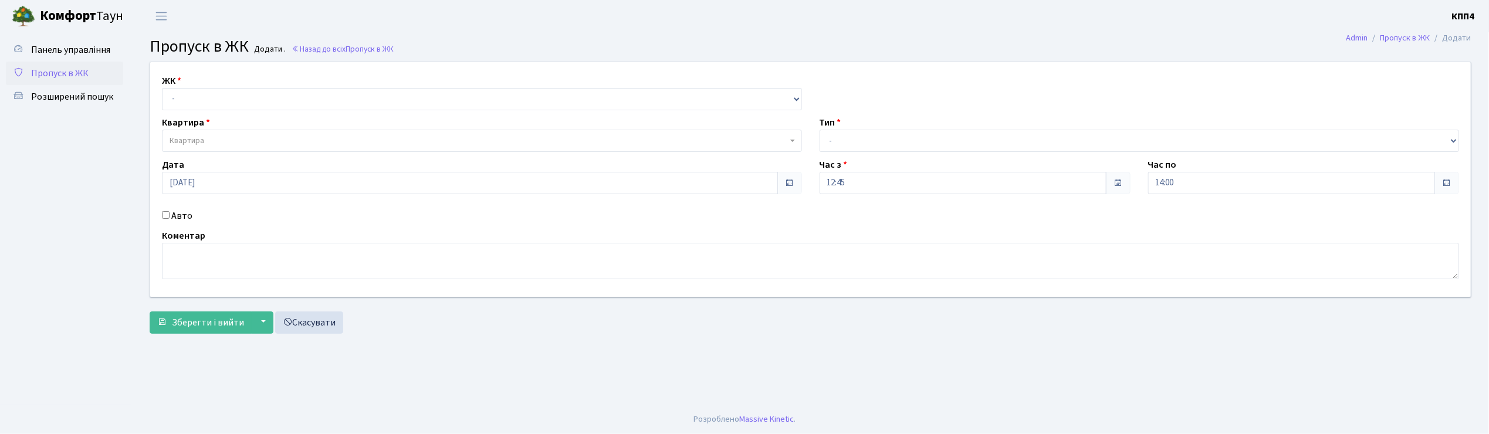
click at [163, 218] on input "Авто" at bounding box center [166, 215] width 8 height 8
checkbox input "true"
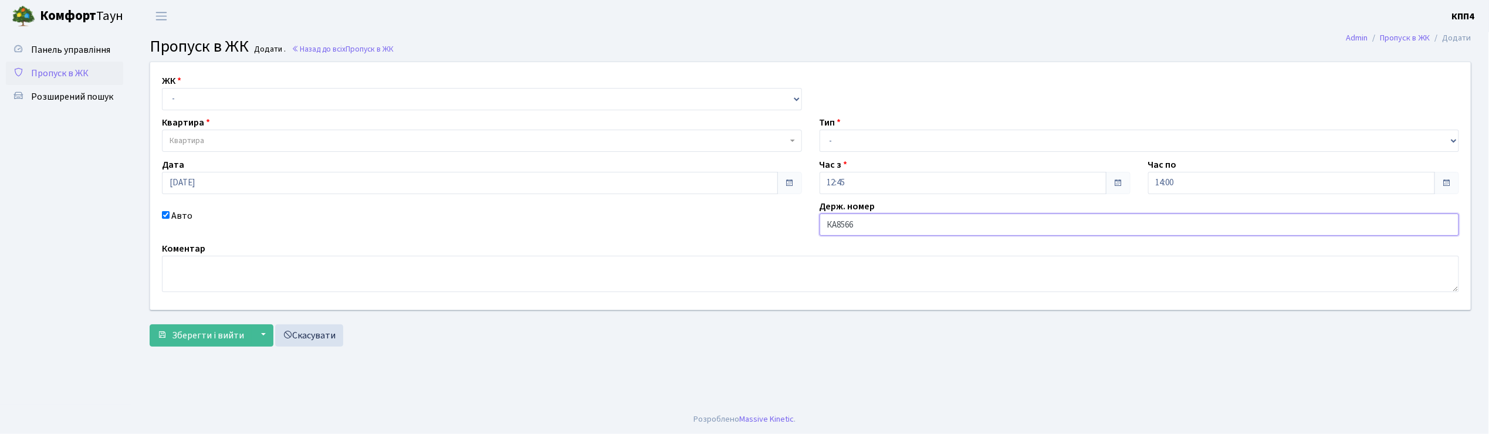
type input "КА8566ІН"
click at [233, 106] on select "- КТ, вул. Регенераторна, 4 КТ2, просп. [STREET_ADDRESS] [STREET_ADDRESS] [PERS…" at bounding box center [482, 99] width 640 height 22
select select "271"
click at [162, 88] on select "- КТ, вул. Регенераторна, 4 КТ2, просп. [STREET_ADDRESS] [STREET_ADDRESS] [PERS…" at bounding box center [482, 99] width 640 height 22
select select
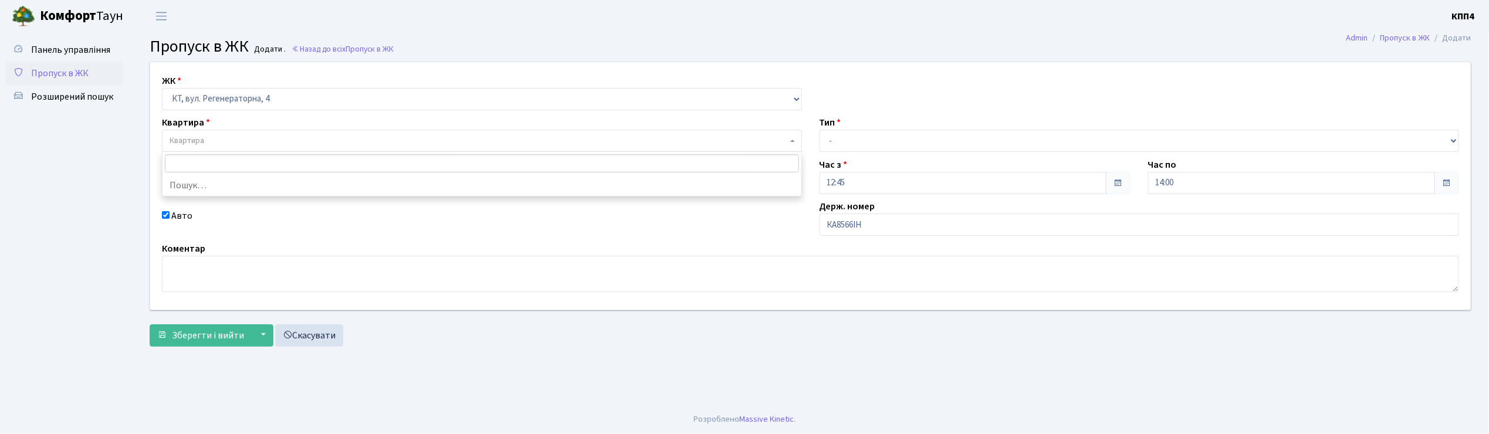
click at [232, 142] on span "Квартира" at bounding box center [479, 141] width 618 height 12
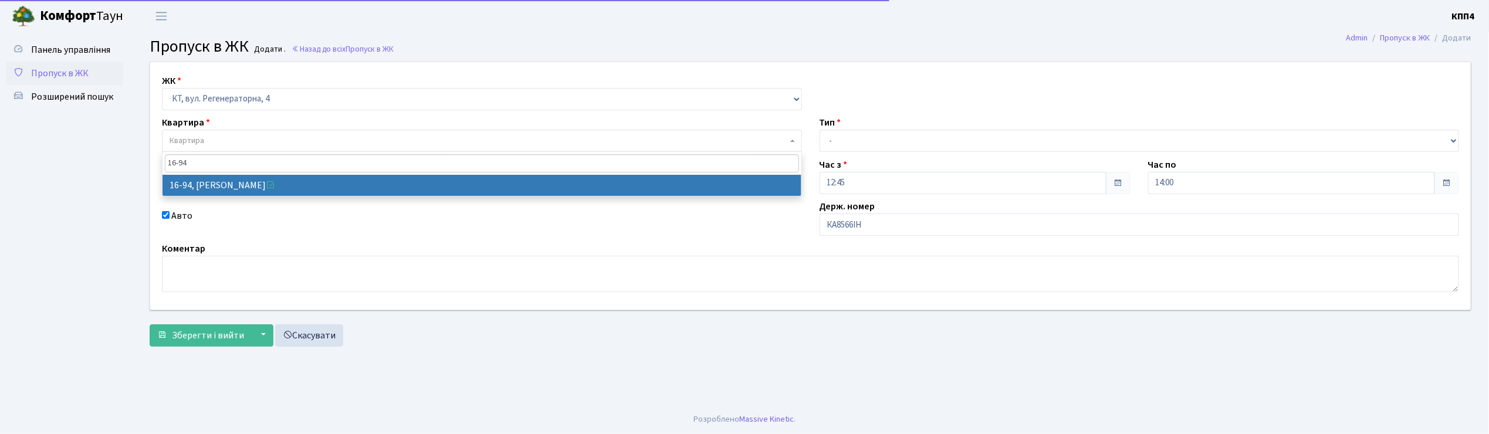
type input "16-94"
select select "8655"
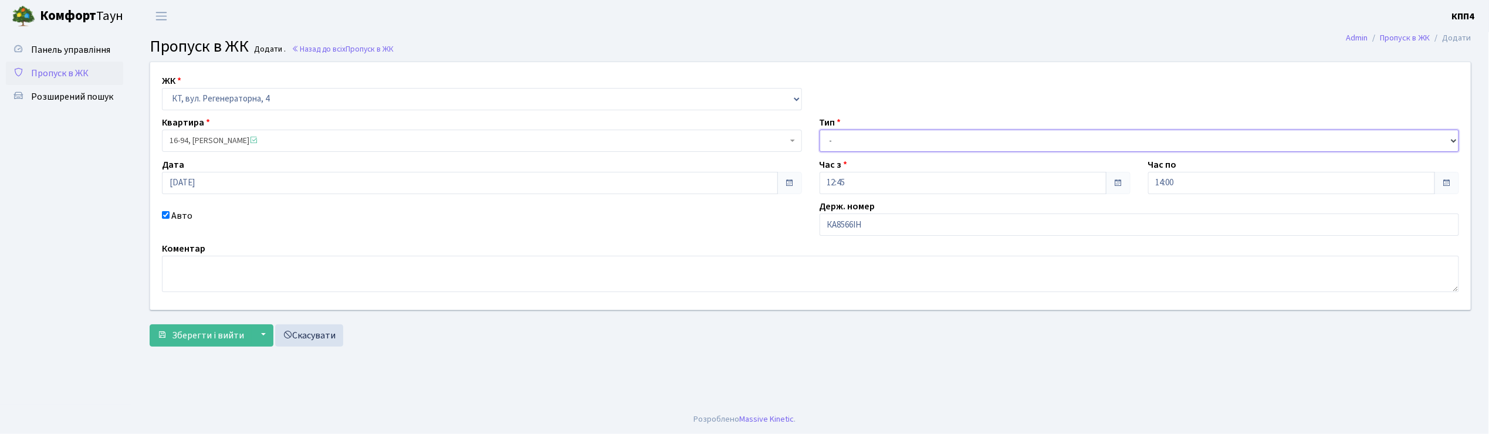
click at [864, 136] on select "- Доставка Таксі Гості Сервіс" at bounding box center [1140, 141] width 640 height 22
select select "2"
click at [820, 130] on select "- Доставка Таксі Гості Сервіс" at bounding box center [1140, 141] width 640 height 22
click at [195, 333] on span "Зберегти і вийти" at bounding box center [208, 335] width 72 height 13
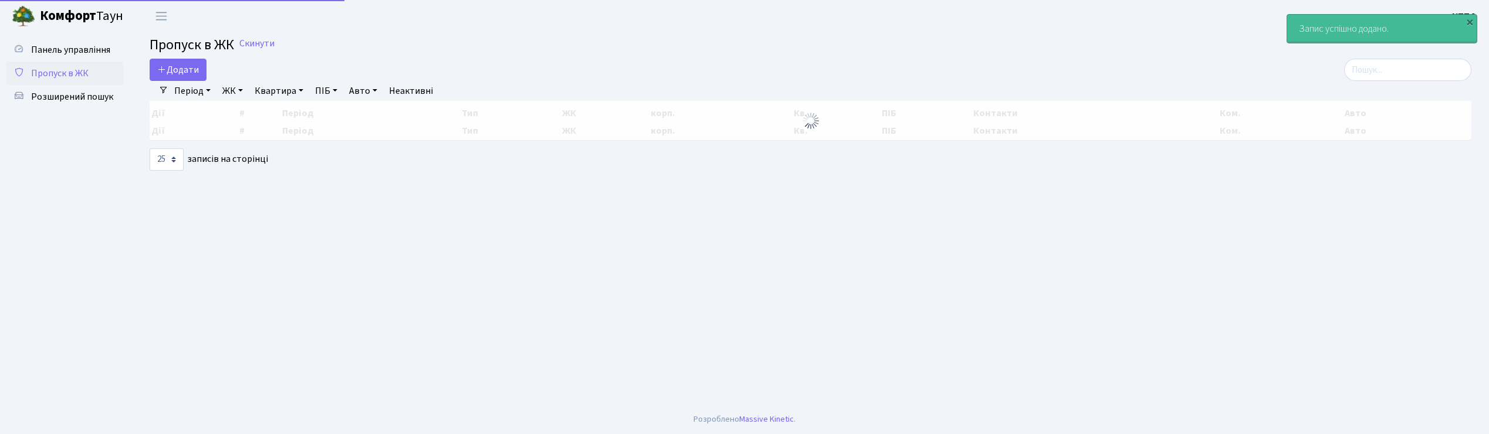
select select "25"
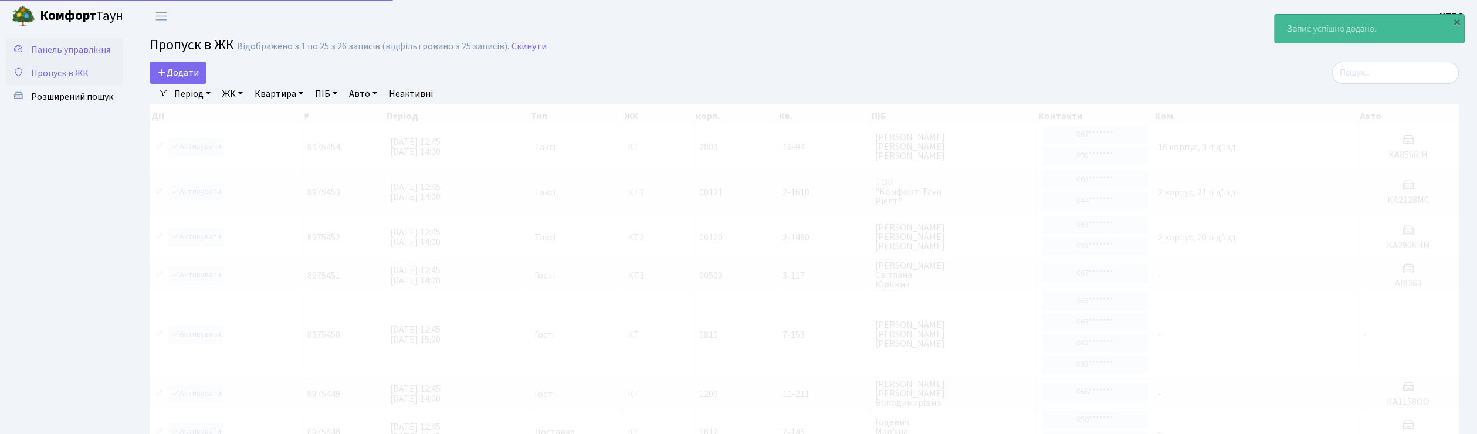
click at [90, 46] on span "Панель управління" at bounding box center [70, 49] width 79 height 13
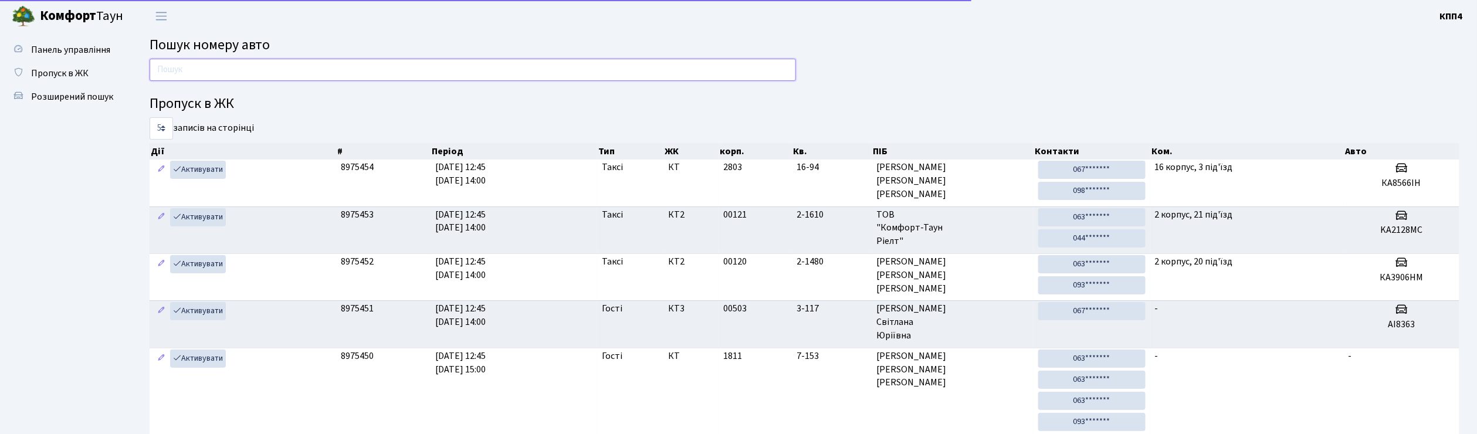
click at [192, 75] on input "text" at bounding box center [473, 70] width 647 height 22
